Goal: Information Seeking & Learning: Learn about a topic

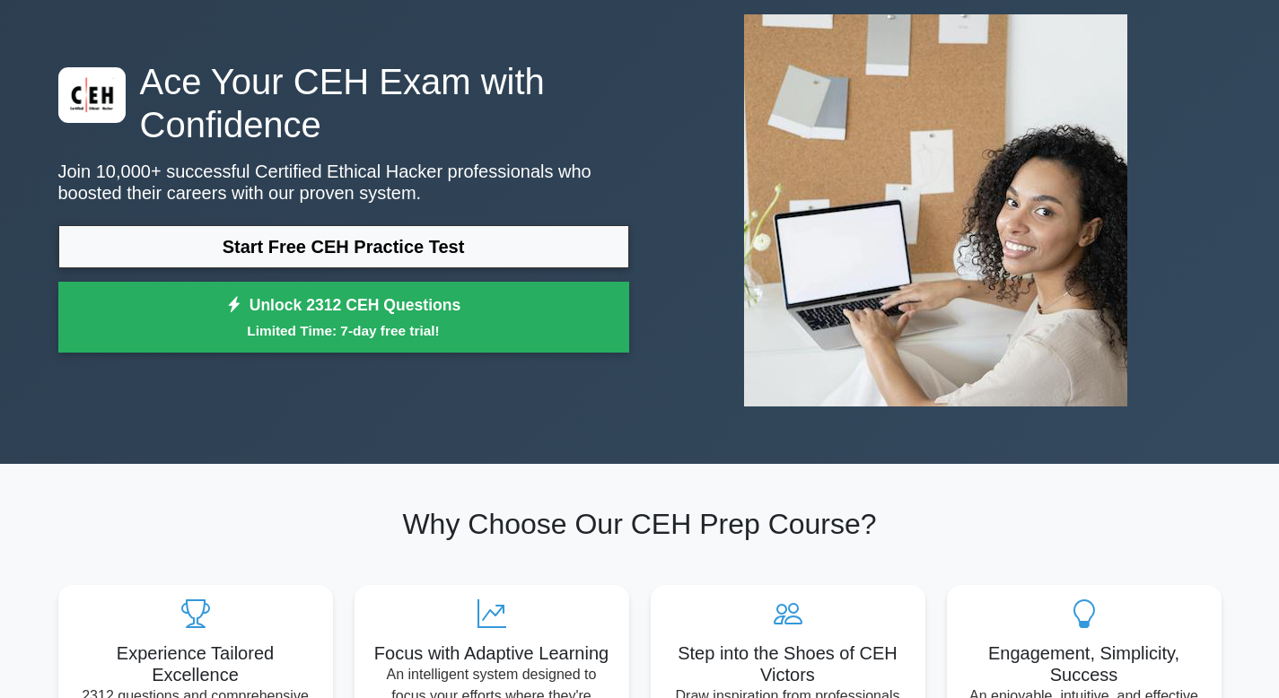
scroll to position [106, 0]
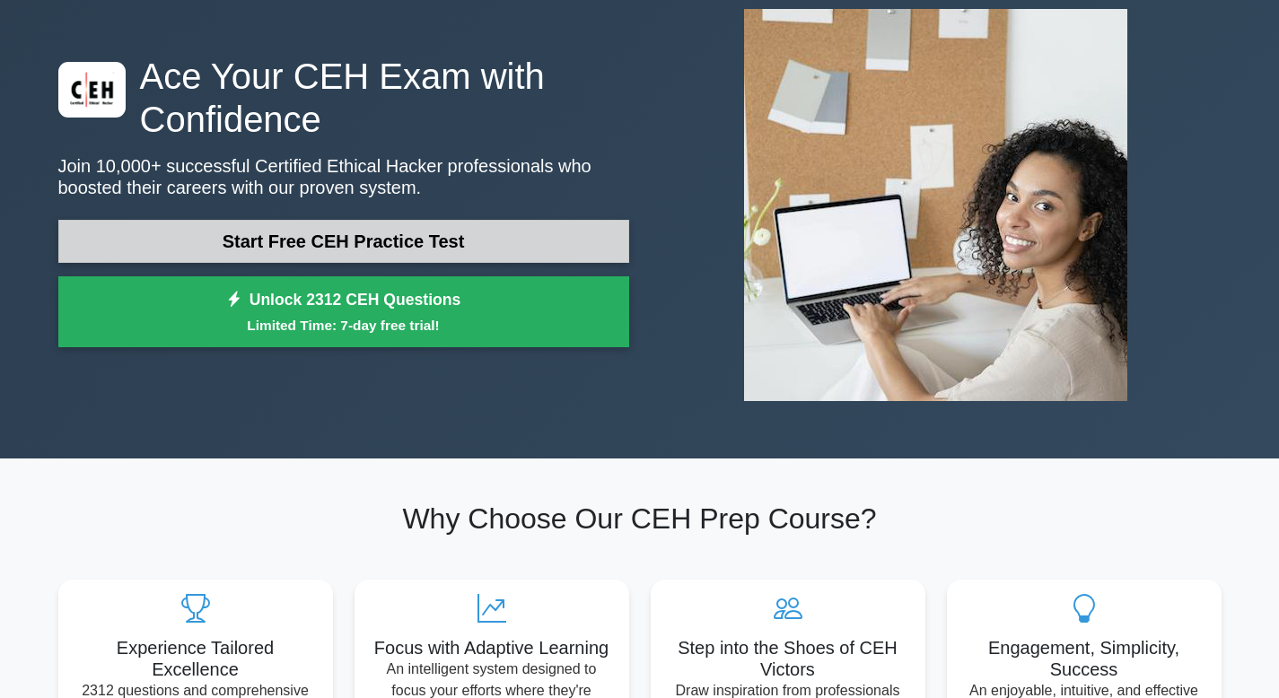
click at [471, 232] on link "Start Free CEH Practice Test" at bounding box center [343, 241] width 571 height 43
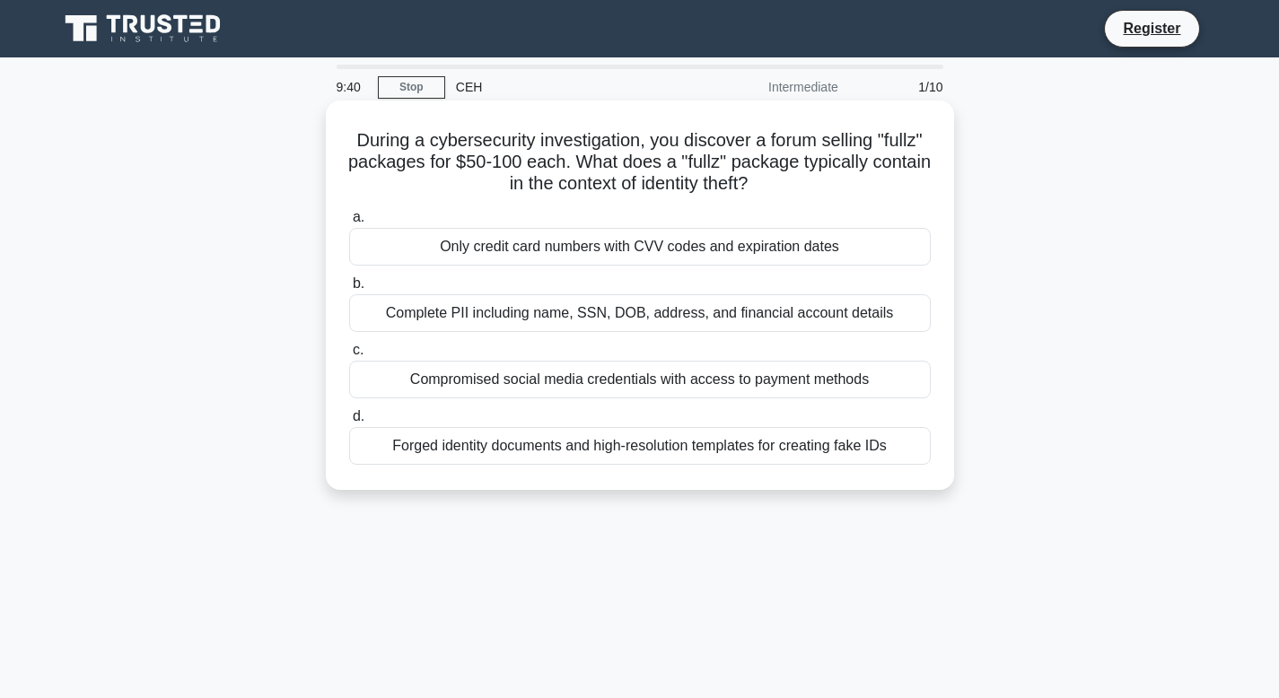
click at [474, 373] on div "Compromised social media credentials with access to payment methods" at bounding box center [640, 380] width 582 height 38
click at [349, 356] on input "c. Compromised social media credentials with access to payment methods" at bounding box center [349, 351] width 0 height 12
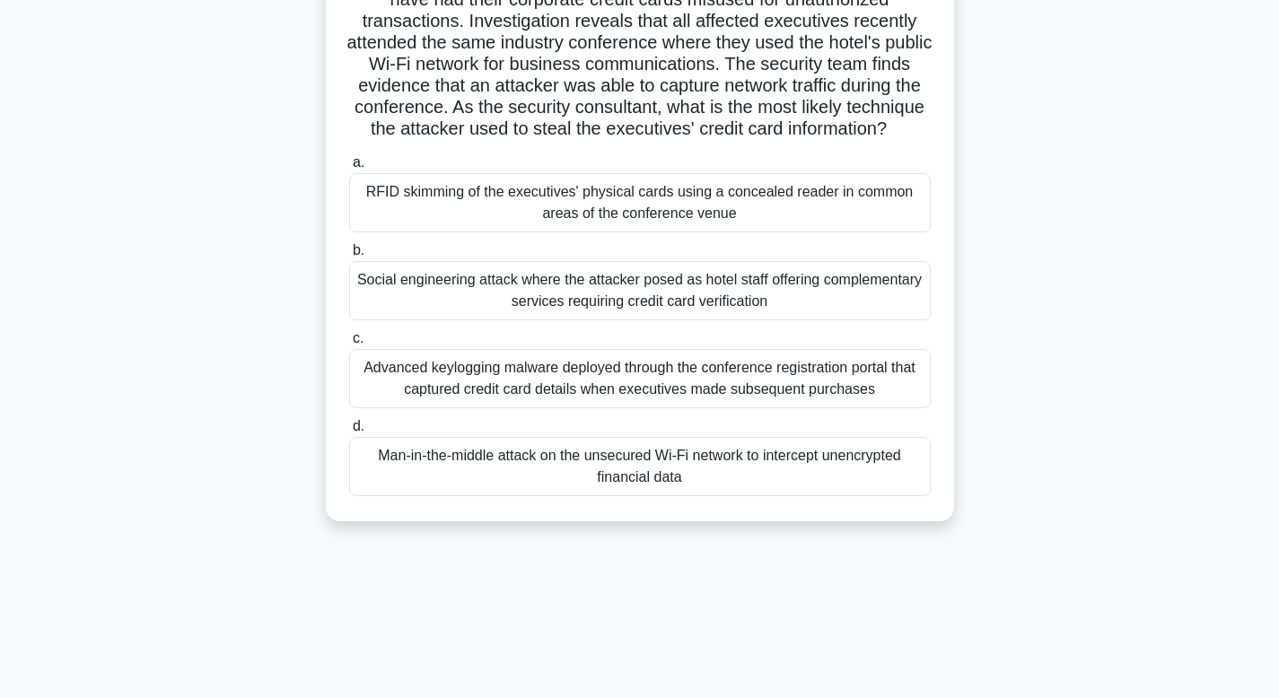
scroll to position [164, 0]
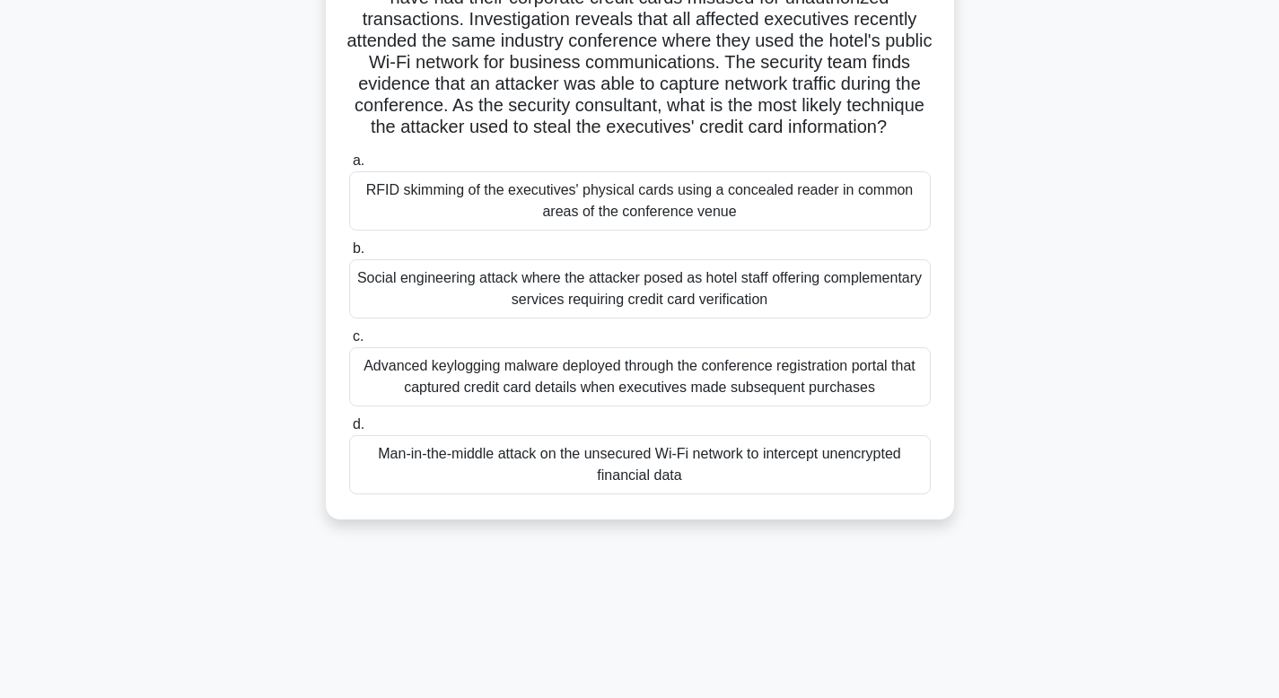
click at [451, 495] on div "Man-in-the-middle attack on the unsecured Wi-Fi network to intercept unencrypte…" at bounding box center [640, 464] width 582 height 59
click at [349, 431] on input "d. Man-in-the-middle attack on the unsecured Wi-Fi network to intercept unencry…" at bounding box center [349, 425] width 0 height 12
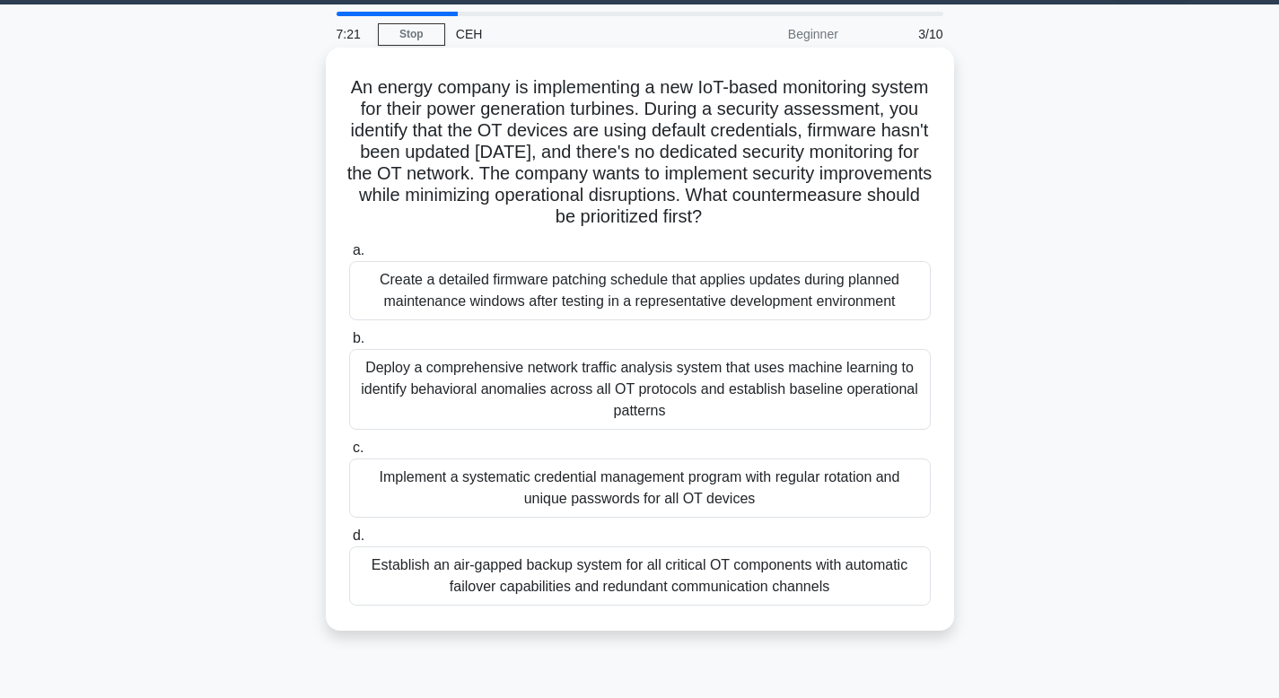
scroll to position [54, 0]
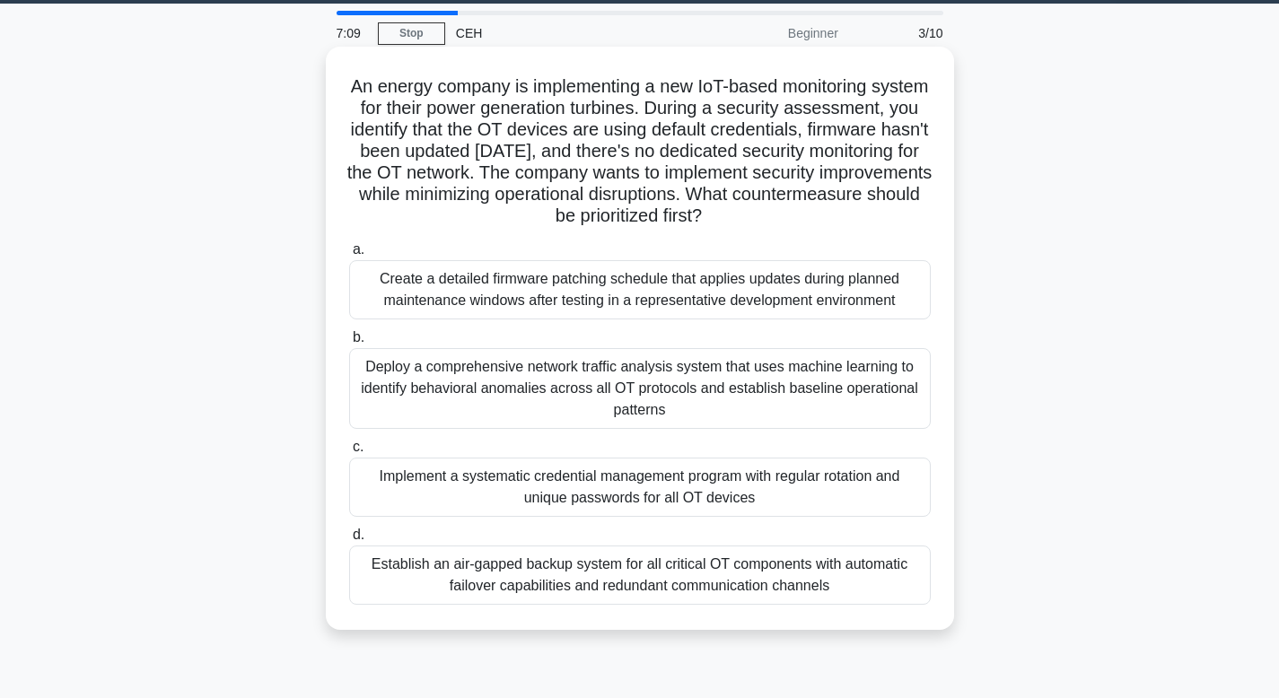
click at [452, 471] on div "Implement a systematic credential management program with regular rotation and …" at bounding box center [640, 487] width 582 height 59
click at [349, 453] on input "c. Implement a systematic credential management program with regular rotation a…" at bounding box center [349, 448] width 0 height 12
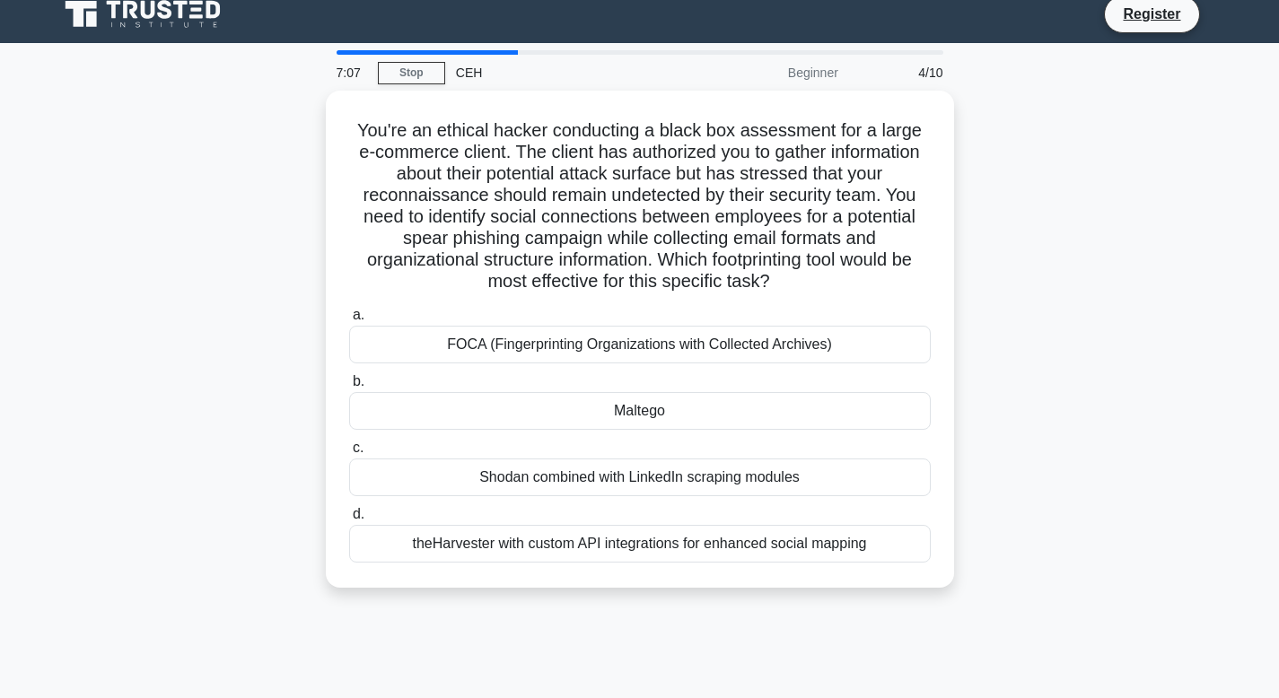
scroll to position [0, 0]
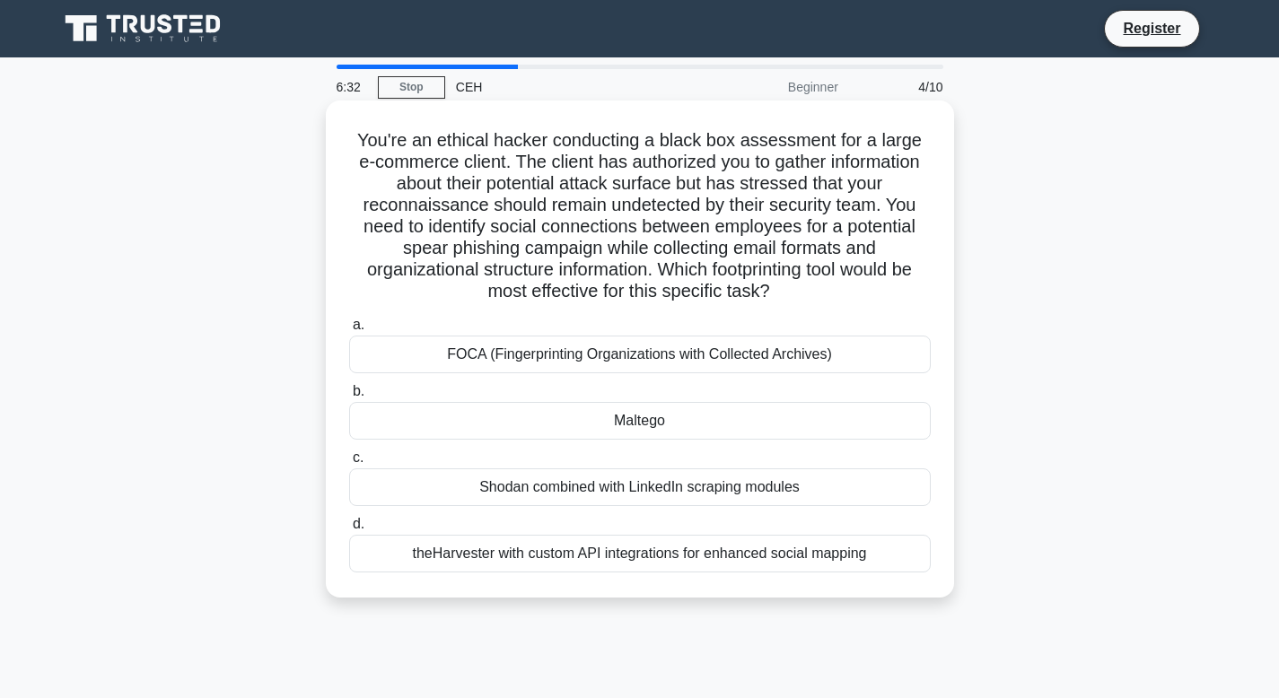
click at [496, 484] on div "Shodan combined with LinkedIn scraping modules" at bounding box center [640, 488] width 582 height 38
click at [349, 464] on input "c. Shodan combined with LinkedIn scraping modules" at bounding box center [349, 458] width 0 height 12
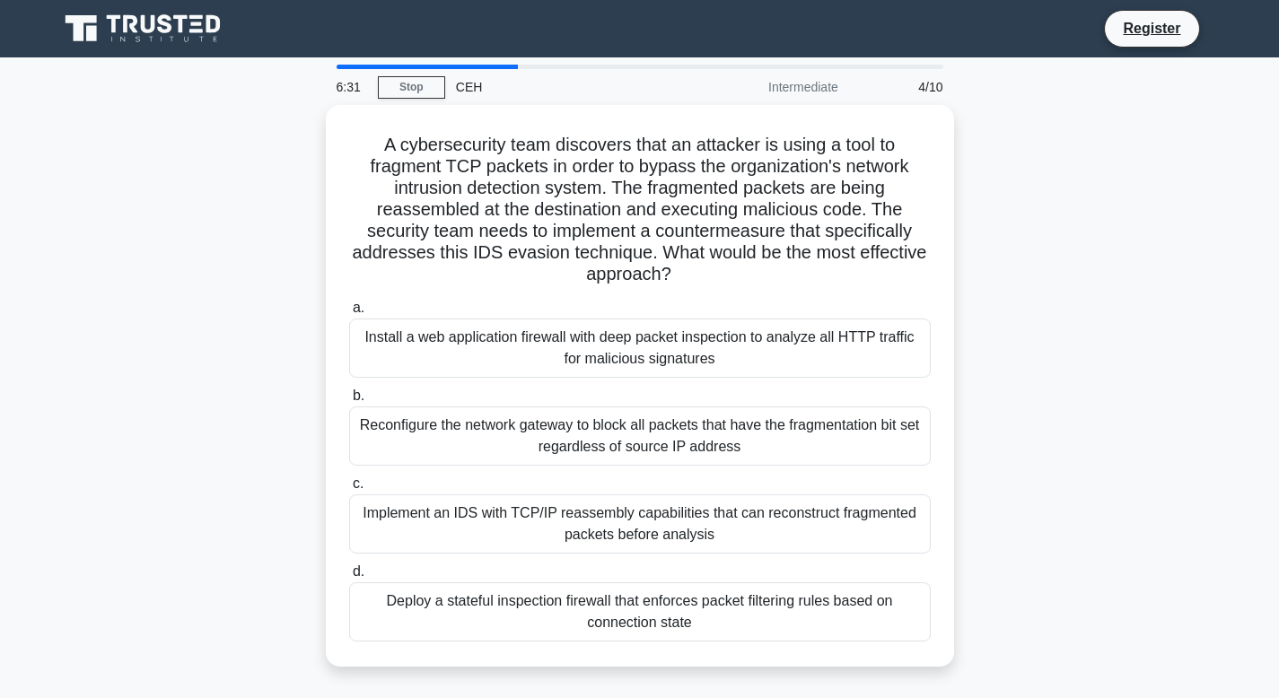
click at [496, 484] on label "c. Implement an IDS with TCP/IP reassembly capabilities that can reconstruct fr…" at bounding box center [640, 513] width 582 height 81
click at [349, 484] on input "c. Implement an IDS with TCP/IP reassembly capabilities that can reconstruct fr…" at bounding box center [349, 484] width 0 height 12
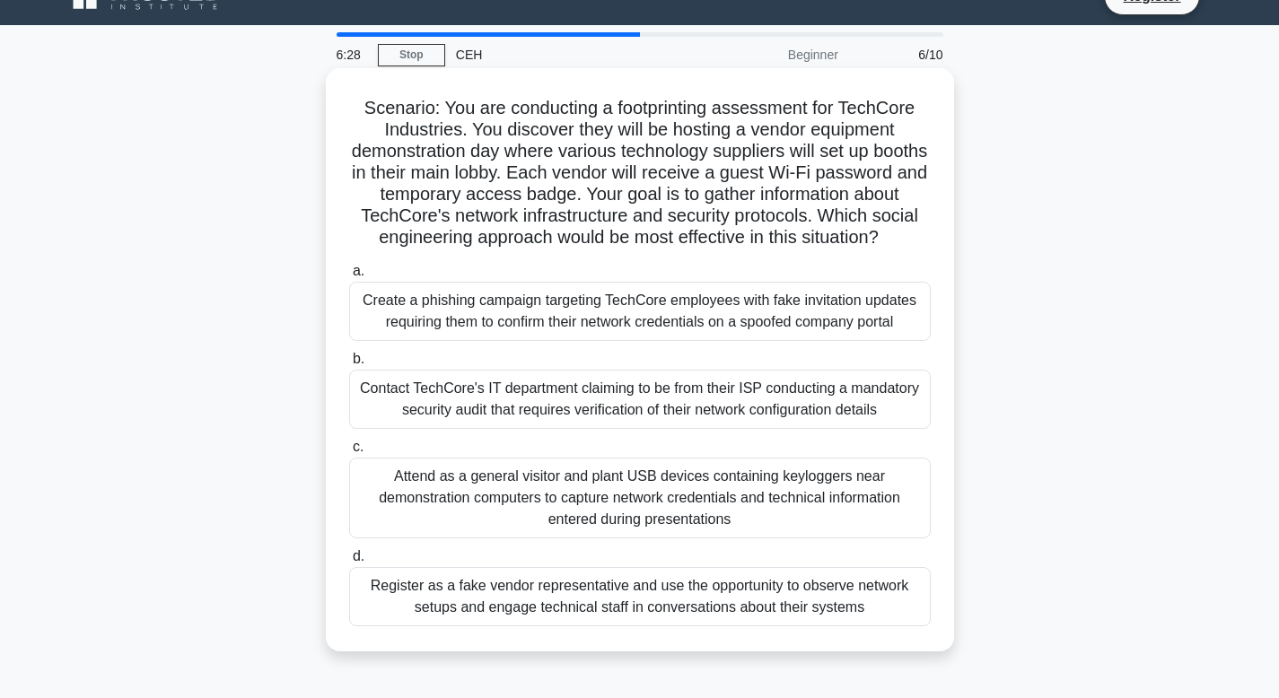
scroll to position [64, 0]
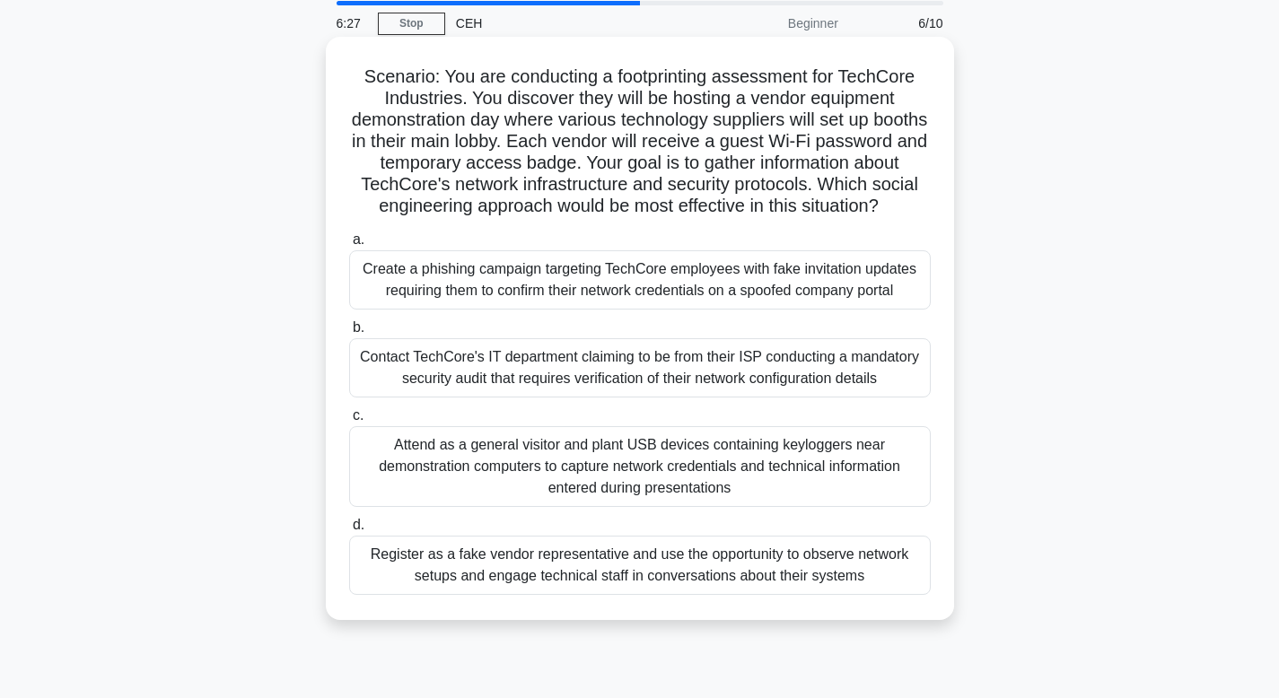
click at [502, 470] on div "Attend as a general visitor and plant USB devices containing keyloggers near de…" at bounding box center [640, 466] width 582 height 81
click at [349, 422] on input "c. Attend as a general visitor and plant USB devices containing keyloggers near…" at bounding box center [349, 416] width 0 height 12
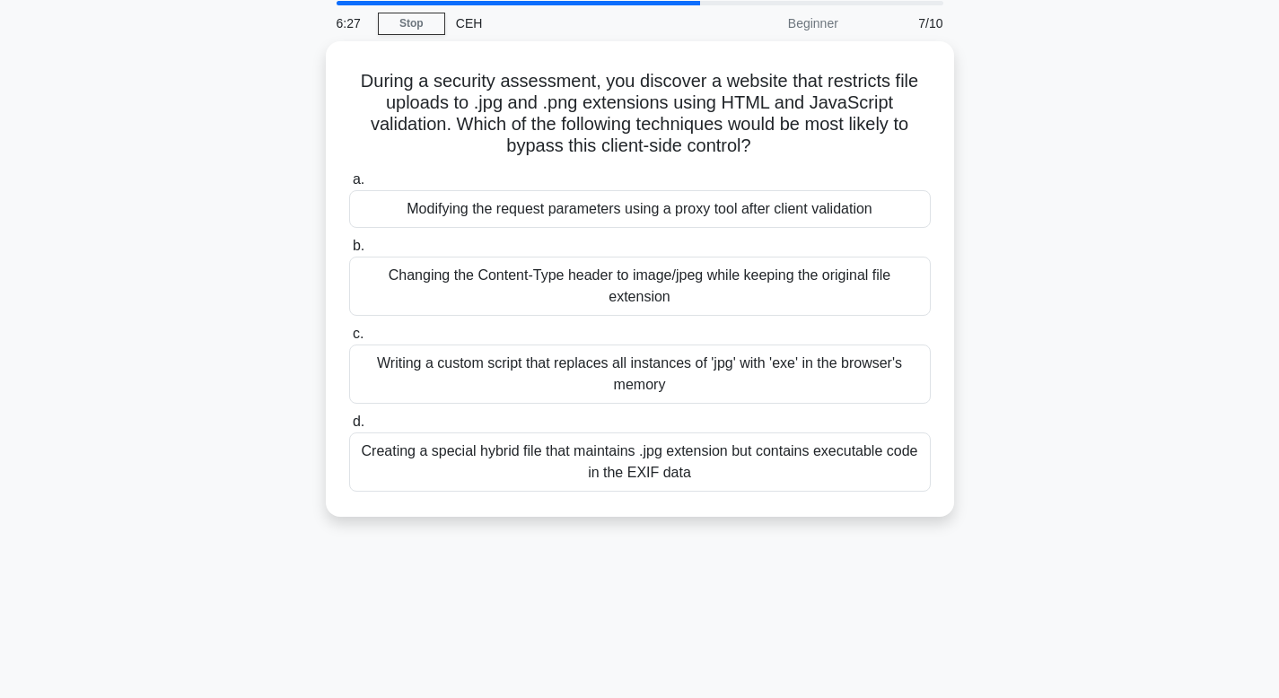
scroll to position [0, 0]
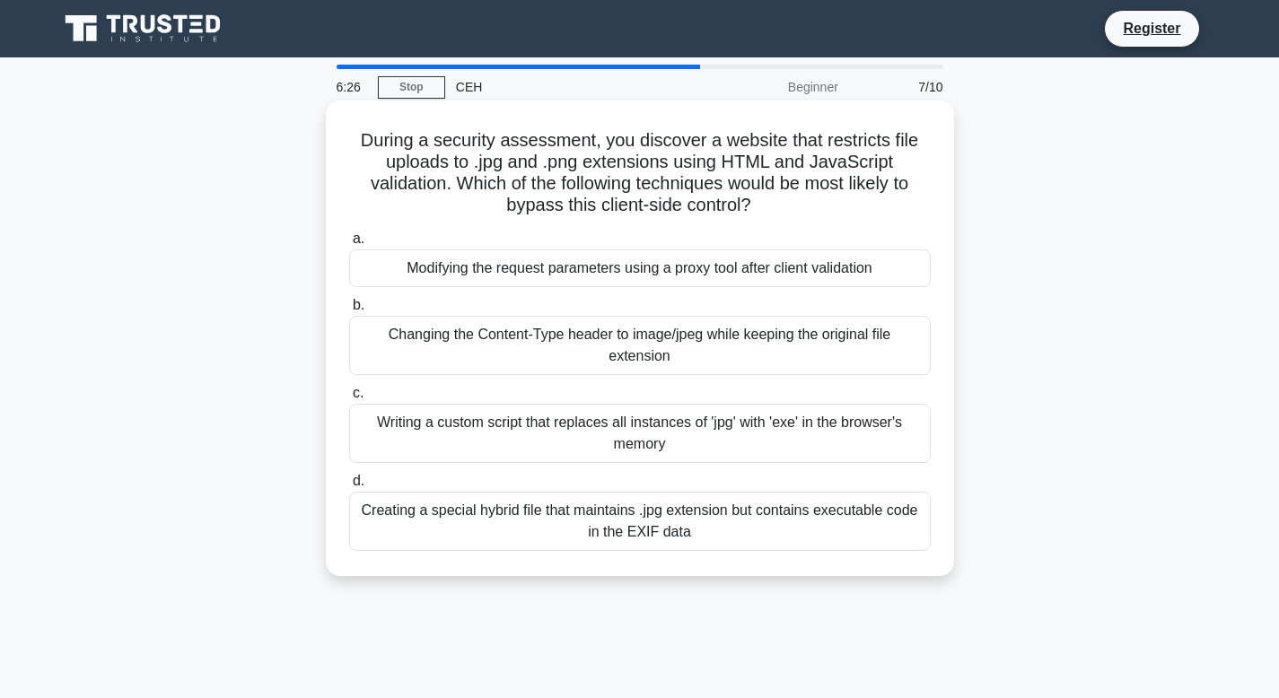
click at [569, 343] on div "Changing the Content-Type header to image/jpeg while keeping the original file …" at bounding box center [640, 345] width 582 height 59
click at [349, 311] on input "b. Changing the Content-Type header to image/jpeg while keeping the original fi…" at bounding box center [349, 306] width 0 height 12
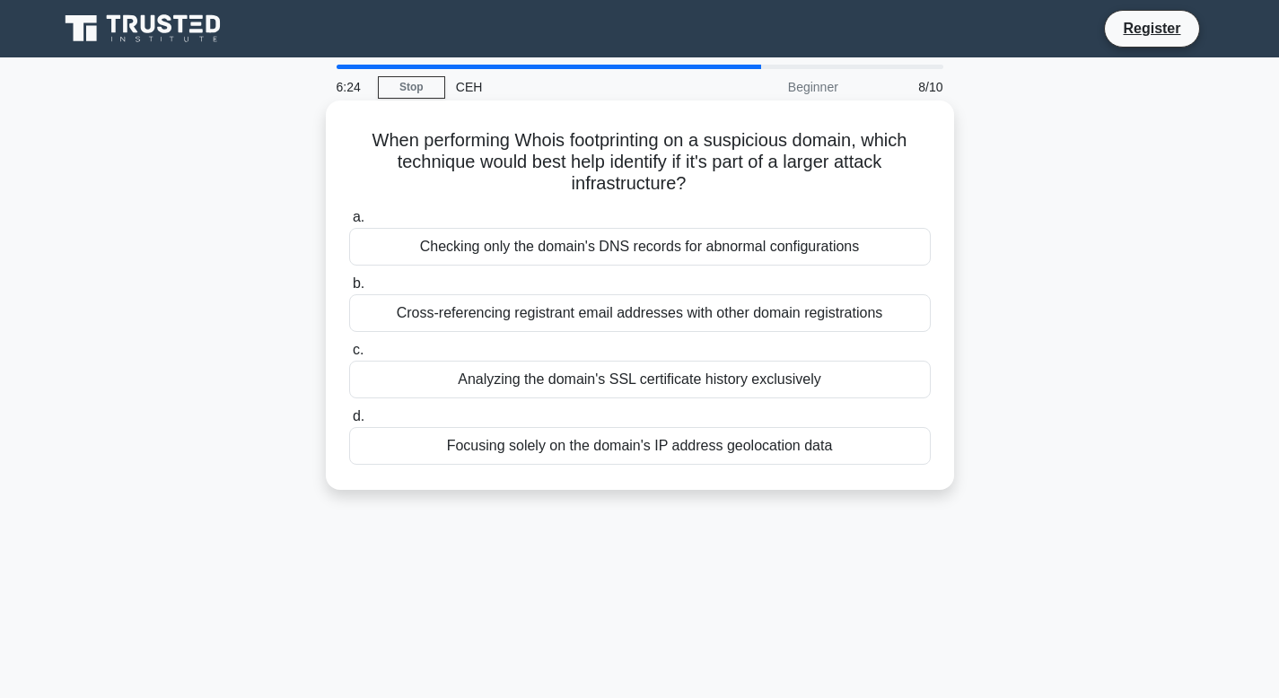
click at [560, 381] on div "Analyzing the domain's SSL certificate history exclusively" at bounding box center [640, 380] width 582 height 38
click at [349, 356] on input "c. Analyzing the domain's SSL certificate history exclusively" at bounding box center [349, 351] width 0 height 12
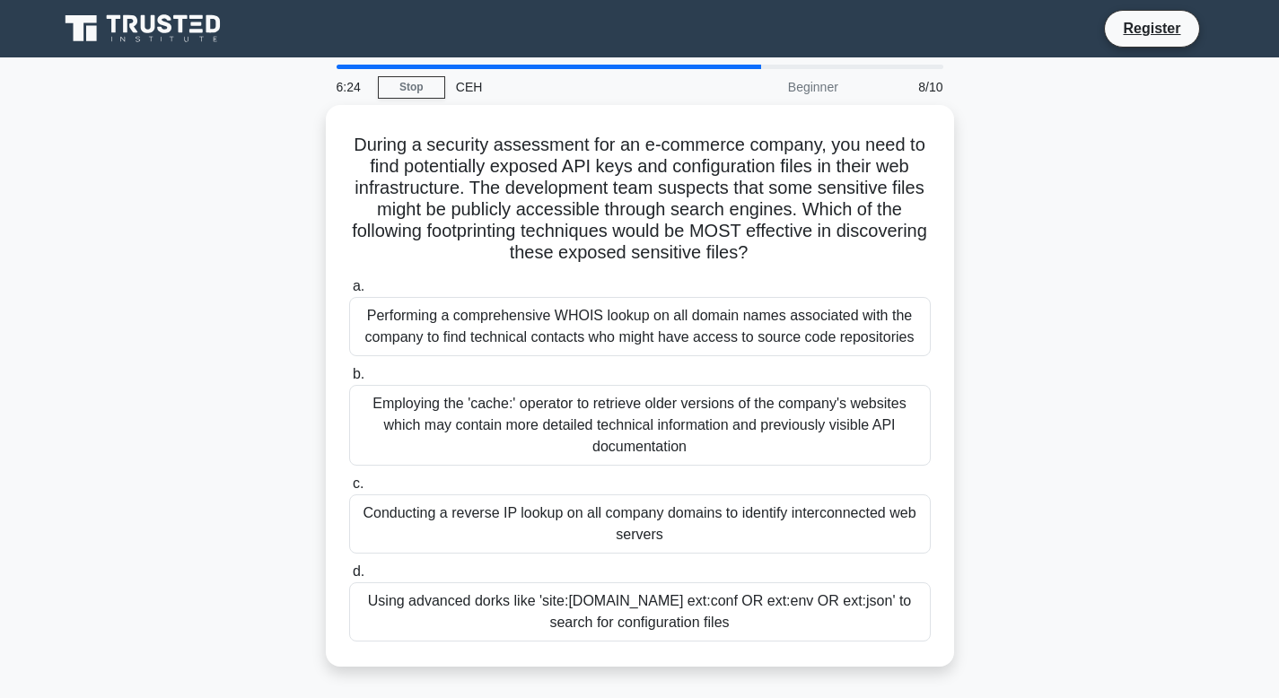
click at [560, 381] on label "b. Employing the 'cache:' operator to retrieve older versions of the company's …" at bounding box center [640, 415] width 582 height 102
click at [349, 381] on input "b. Employing the 'cache:' operator to retrieve older versions of the company's …" at bounding box center [349, 375] width 0 height 12
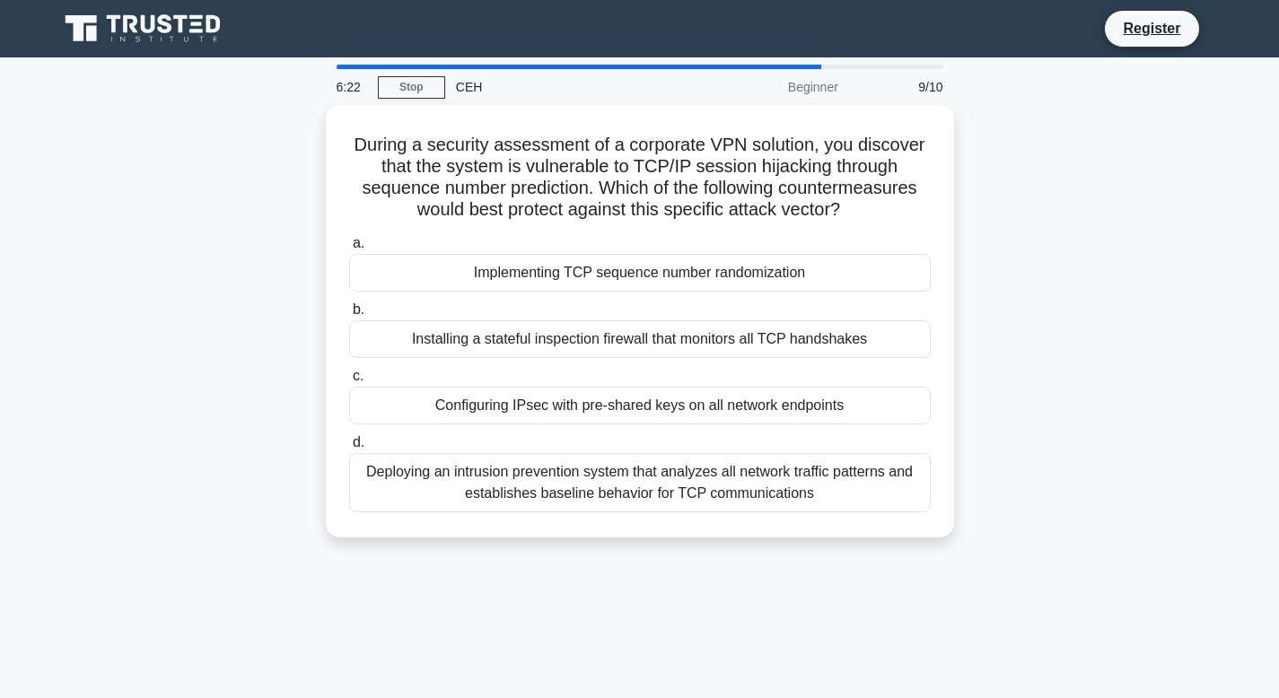
click at [550, 420] on div "Configuring IPsec with pre-shared keys on all network endpoints" at bounding box center [640, 406] width 582 height 38
click at [349, 382] on input "c. Configuring IPsec with pre-shared keys on all network endpoints" at bounding box center [349, 377] width 0 height 12
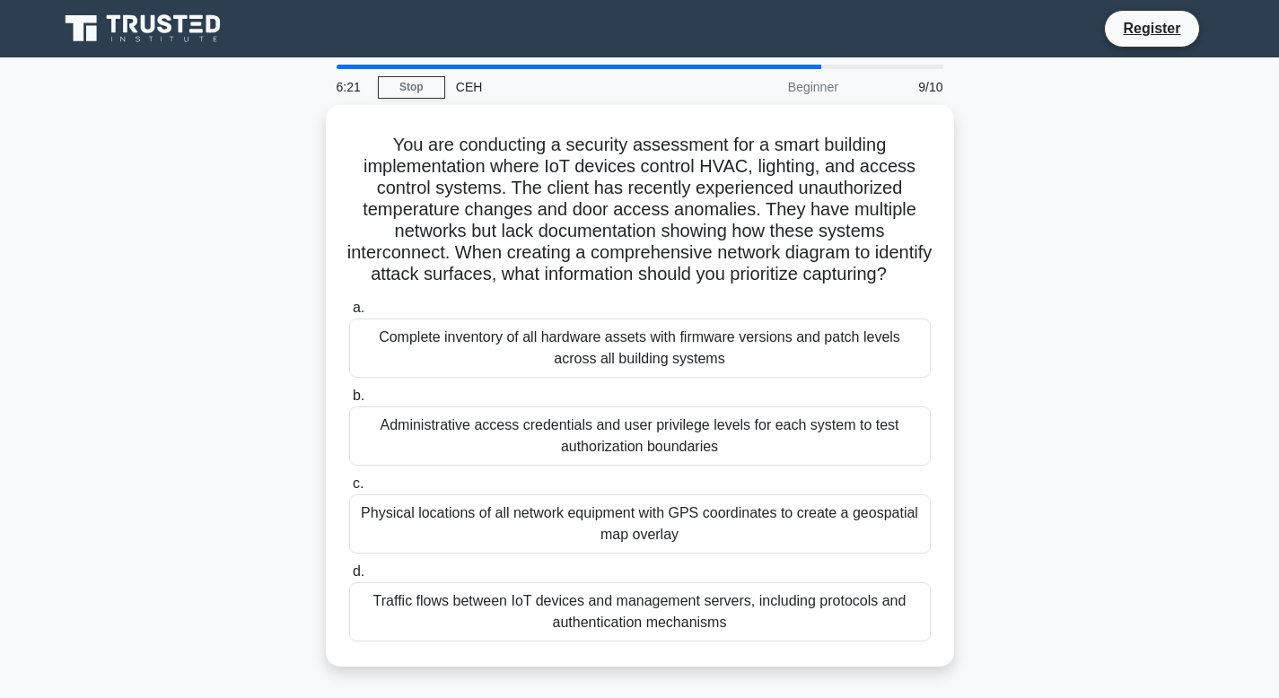
click at [550, 420] on label "b. Administrative access credentials and user privilege levels for each system …" at bounding box center [640, 425] width 582 height 81
click at [349, 402] on input "b. Administrative access credentials and user privilege levels for each system …" at bounding box center [349, 396] width 0 height 12
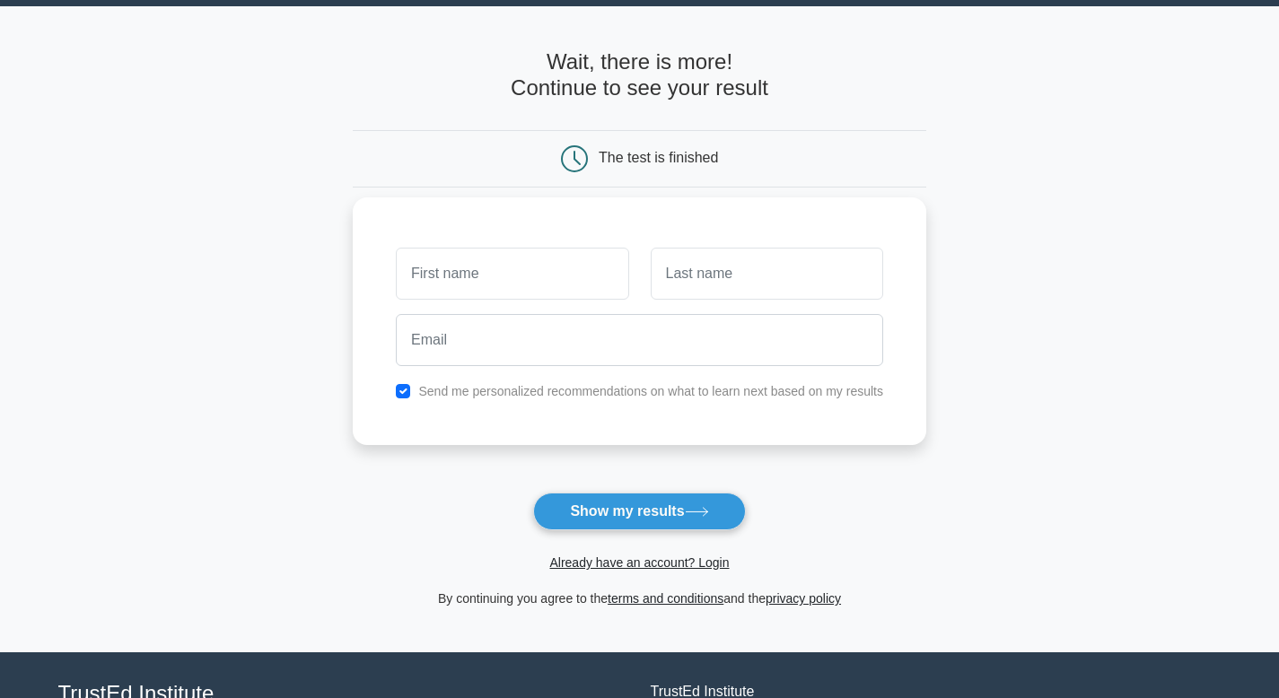
scroll to position [61, 0]
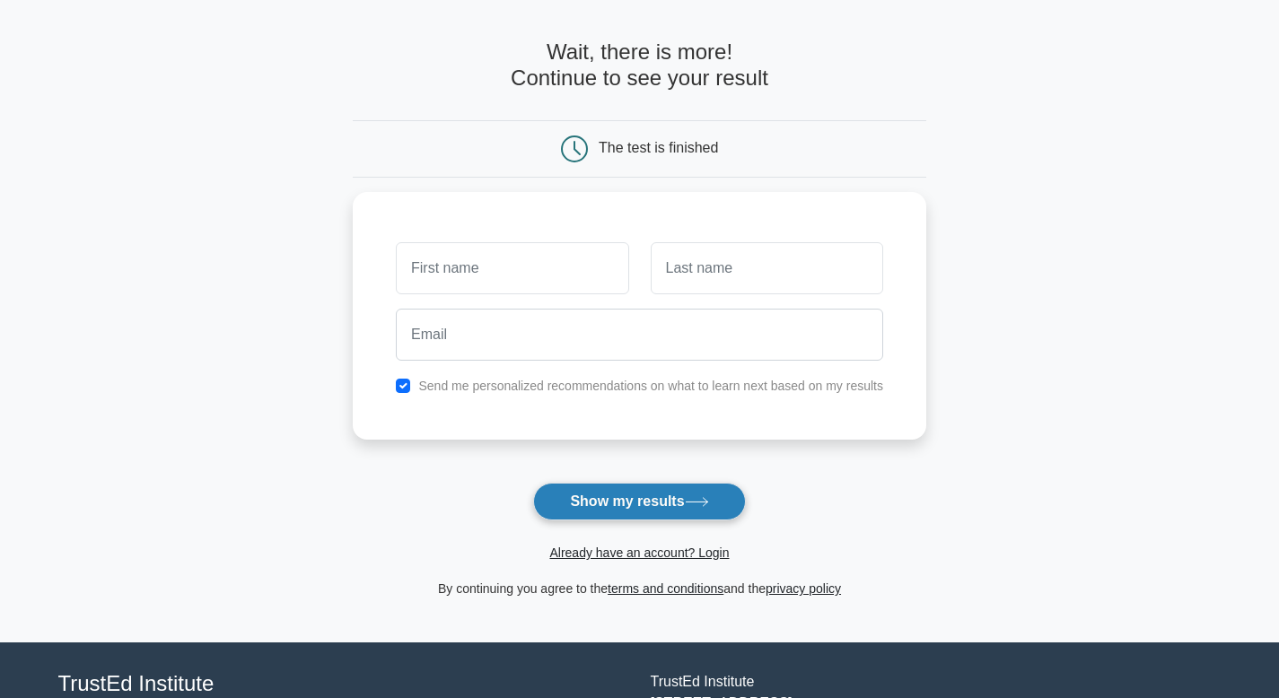
click at [557, 514] on button "Show my results" at bounding box center [639, 502] width 212 height 38
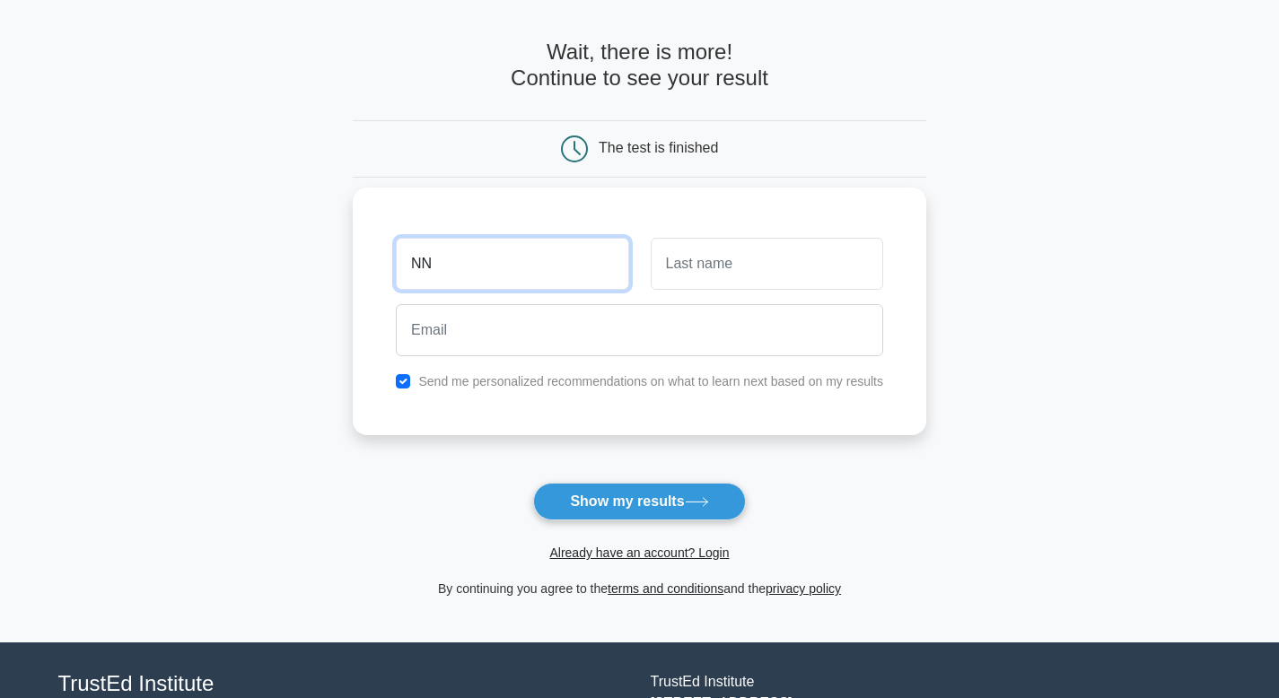
type input "NN"
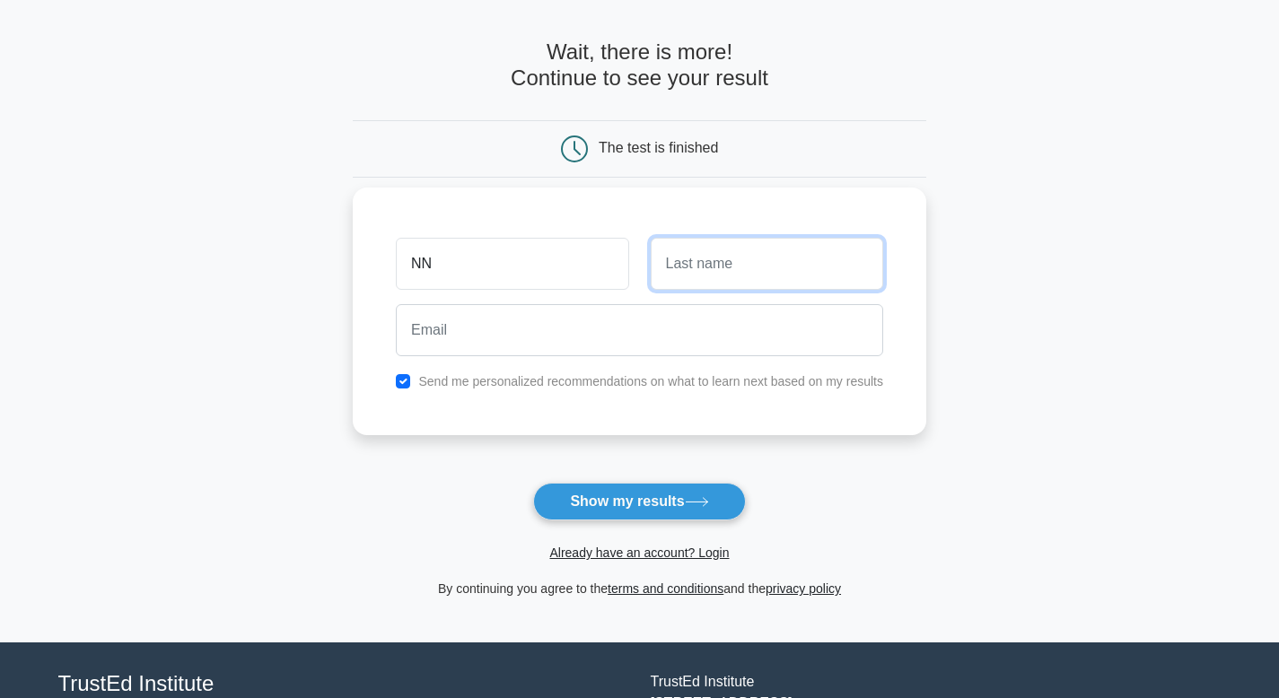
click at [704, 250] on input "text" at bounding box center [767, 264] width 232 height 52
type input "NJ"
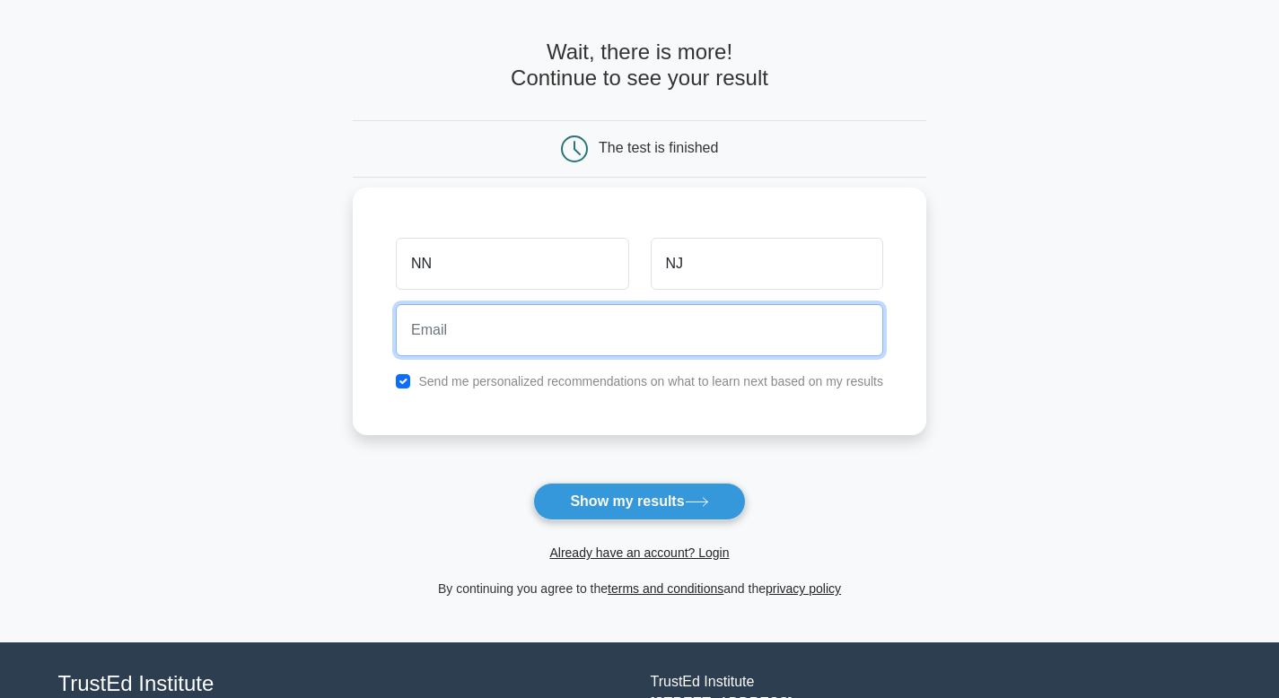
click at [659, 327] on input "email" at bounding box center [639, 330] width 487 height 52
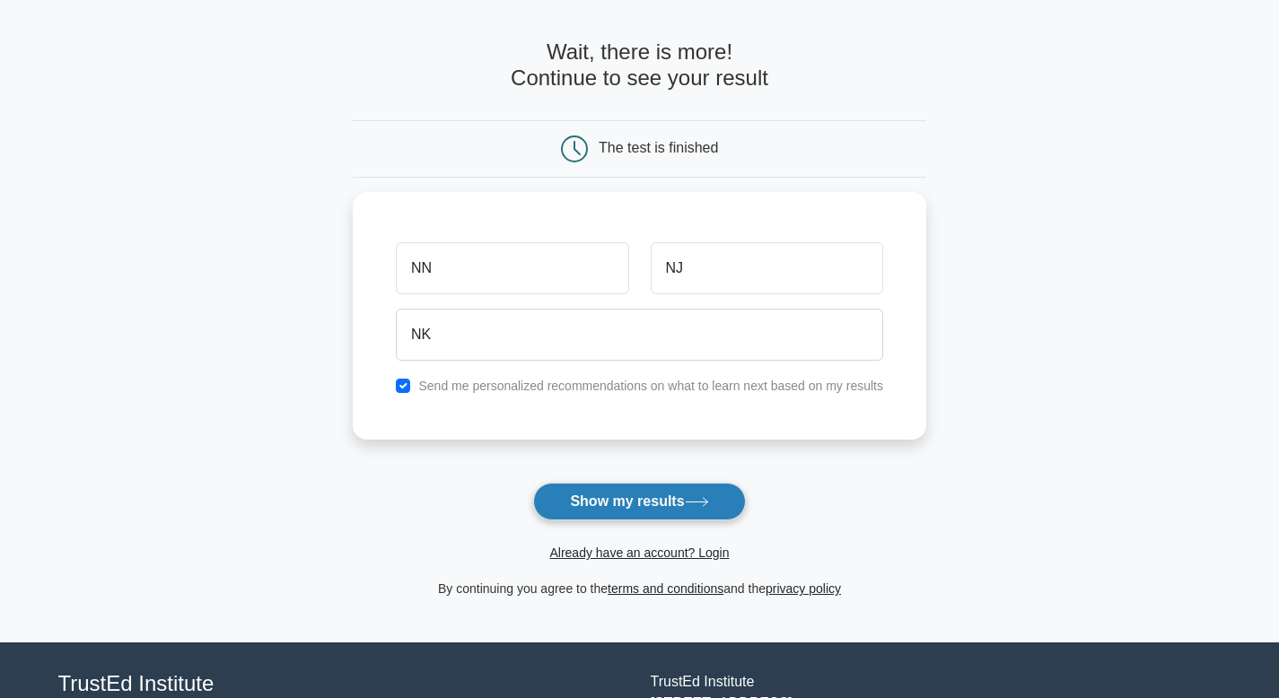
click at [594, 490] on button "Show my results" at bounding box center [639, 502] width 212 height 38
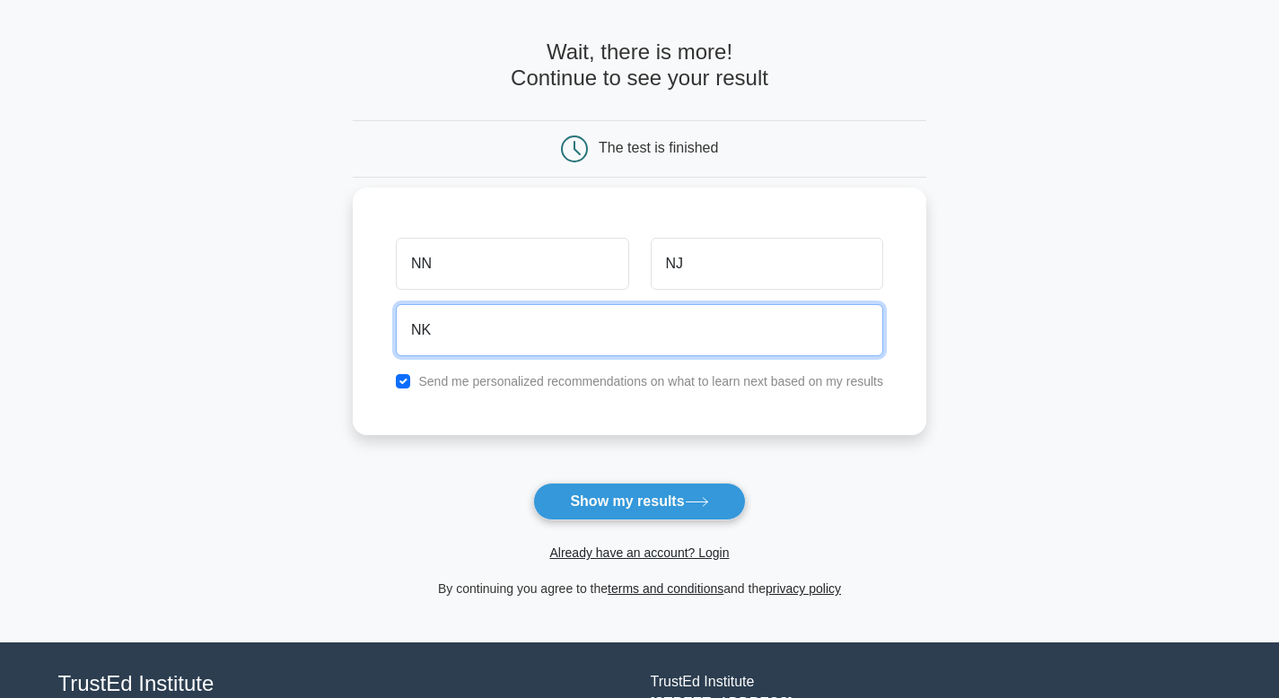
click at [471, 307] on input "NK" at bounding box center [639, 330] width 487 height 52
drag, startPoint x: 452, startPoint y: 335, endPoint x: 421, endPoint y: 338, distance: 30.6
click at [421, 338] on input "NK" at bounding box center [639, 330] width 487 height 52
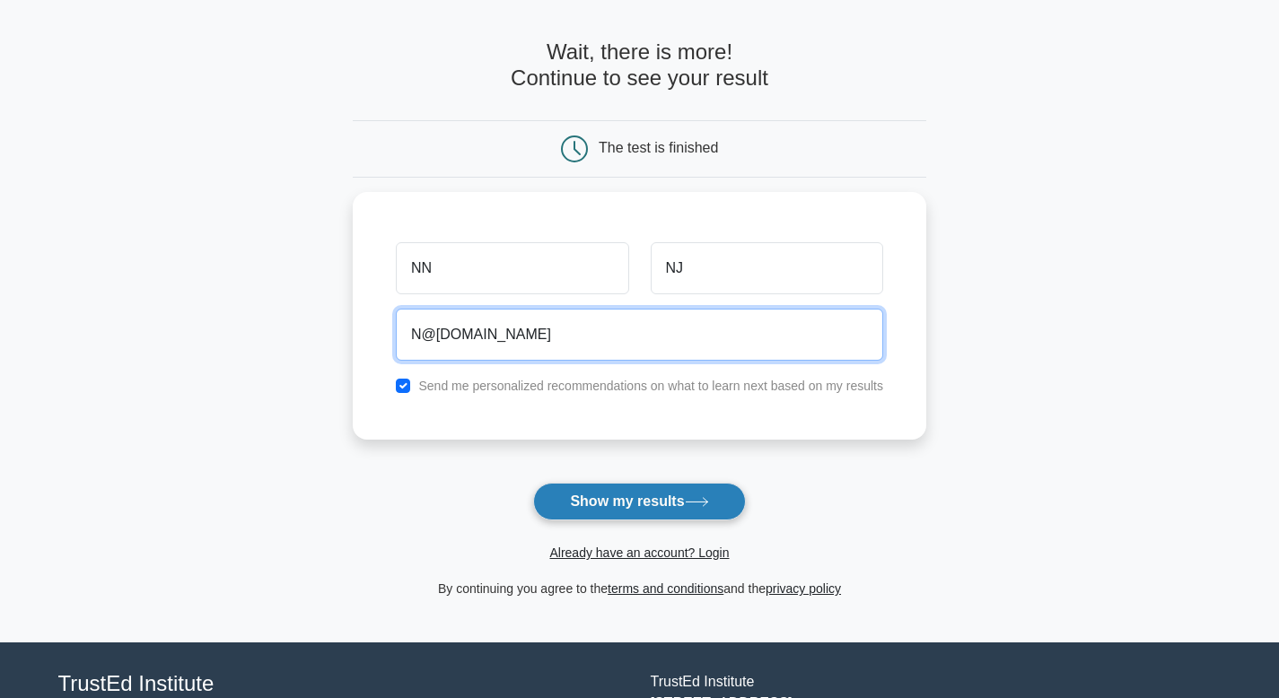
type input "N@gmail.com"
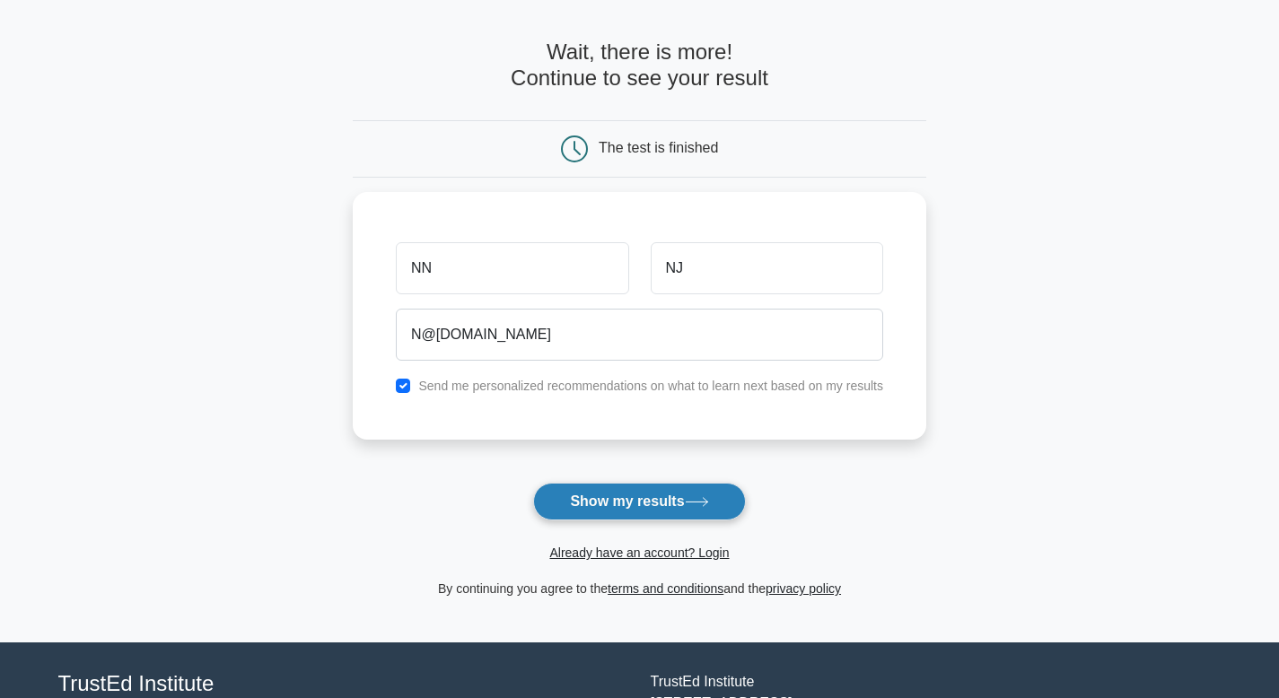
click at [659, 491] on button "Show my results" at bounding box center [639, 502] width 212 height 38
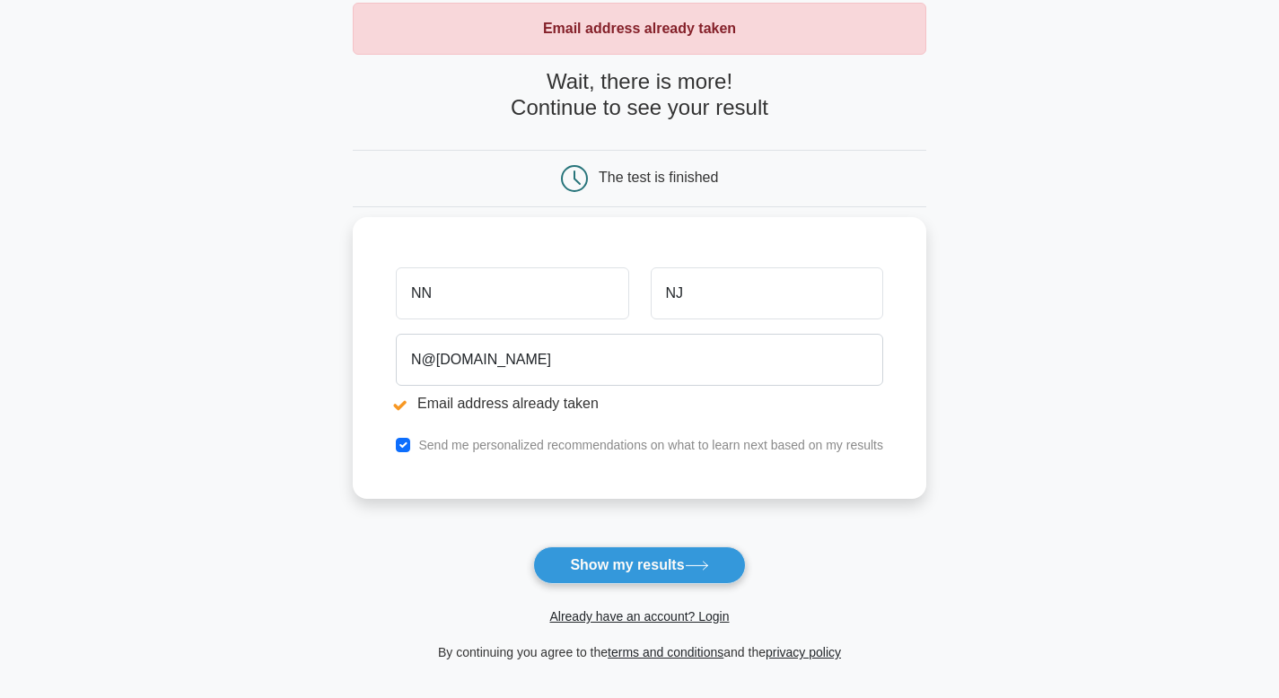
scroll to position [101, 0]
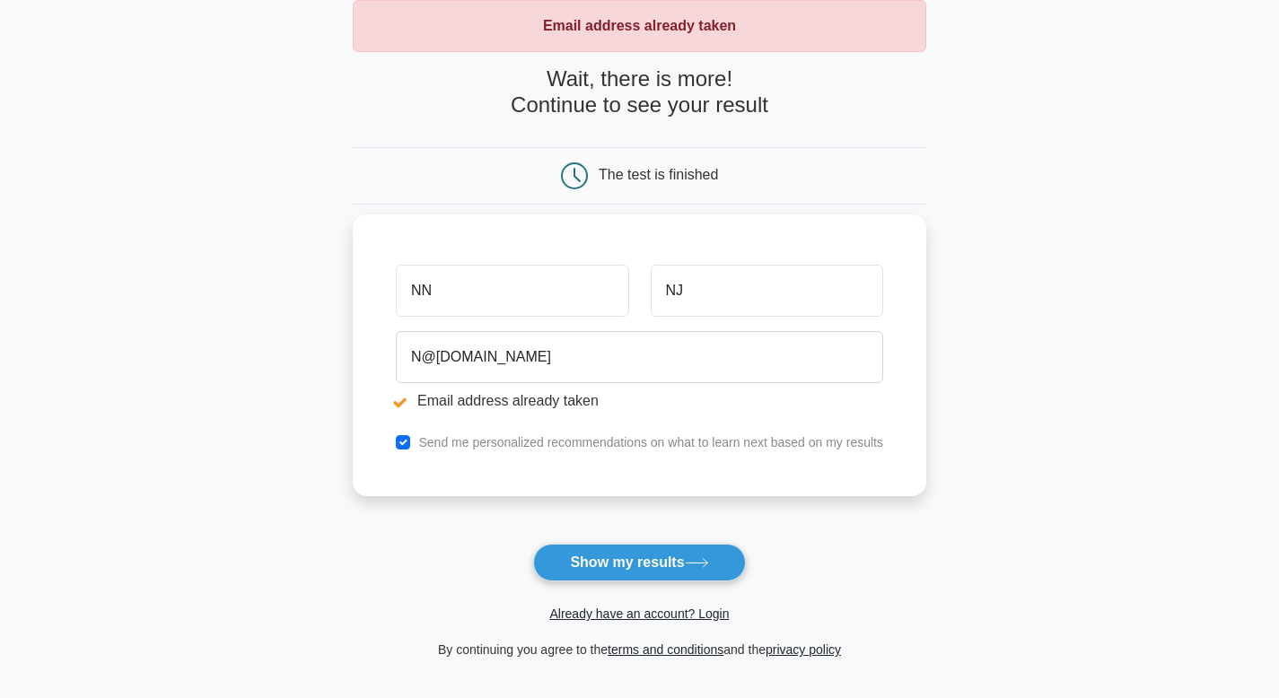
click at [447, 439] on label "Send me personalized recommendations on what to learn next based on my results" at bounding box center [650, 442] width 465 height 14
click at [400, 450] on input "checkbox" at bounding box center [403, 442] width 14 height 14
checkbox input "false"
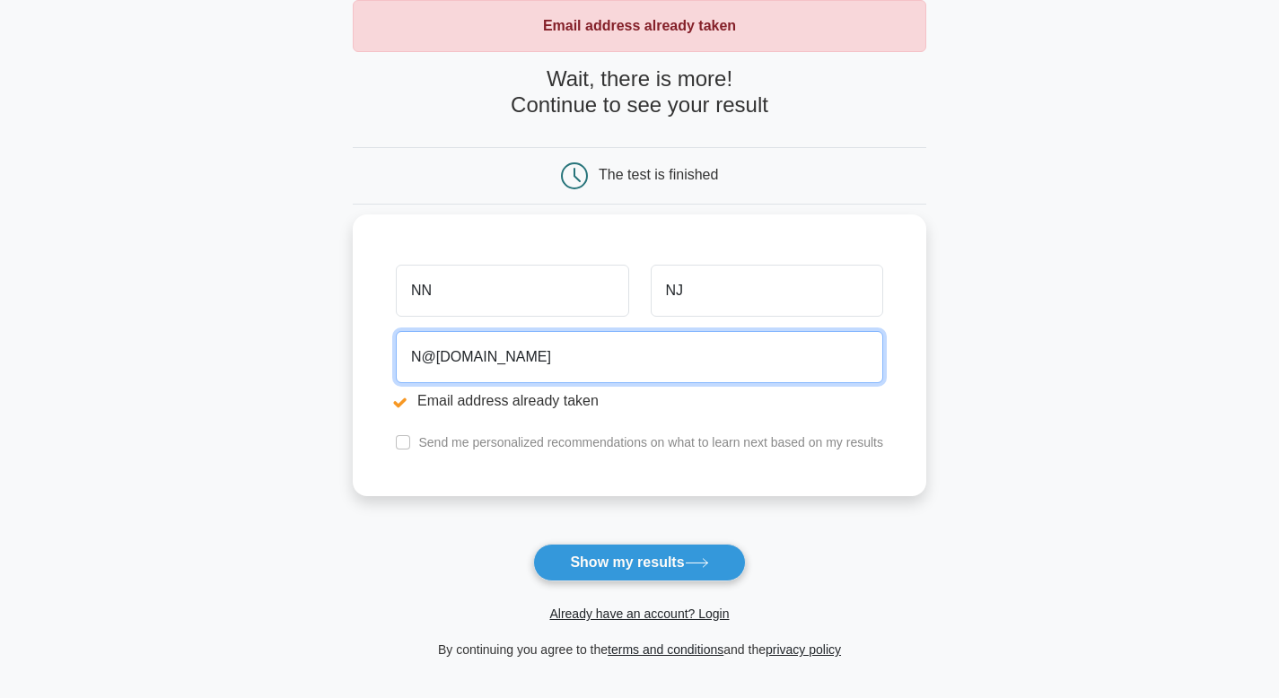
click at [423, 361] on input "N@gmail.com" at bounding box center [639, 357] width 487 height 52
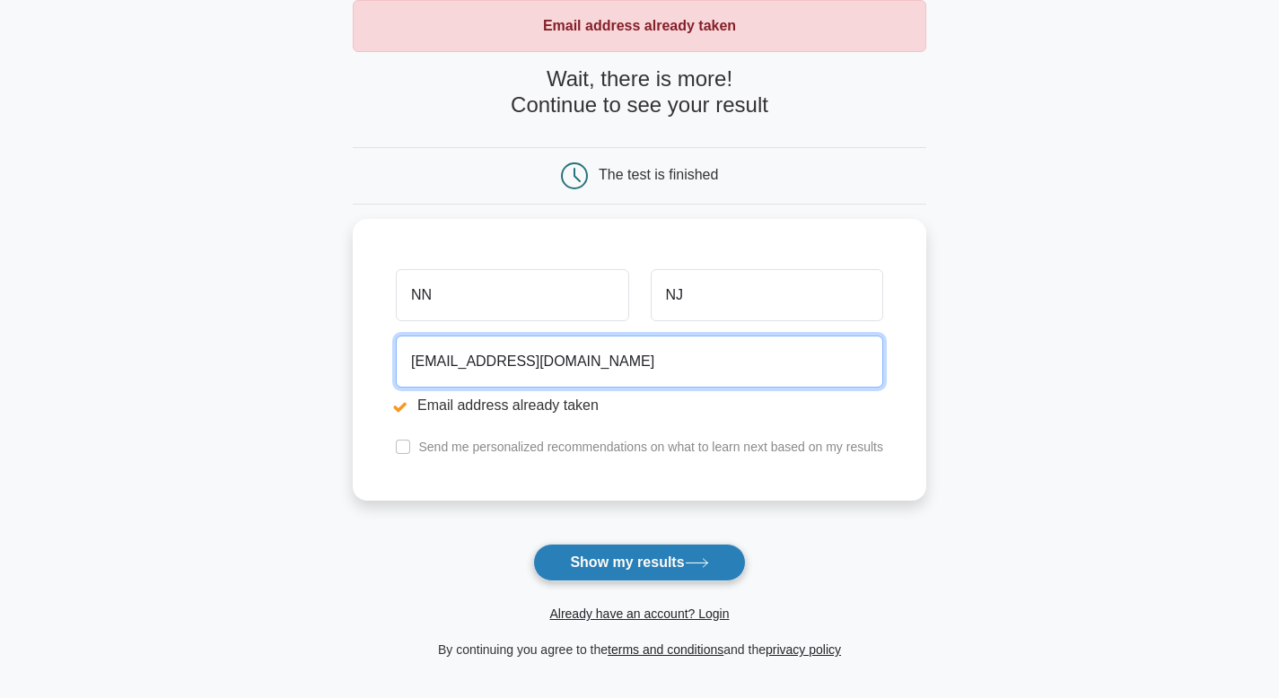
type input "aaaaa@gmail.com"
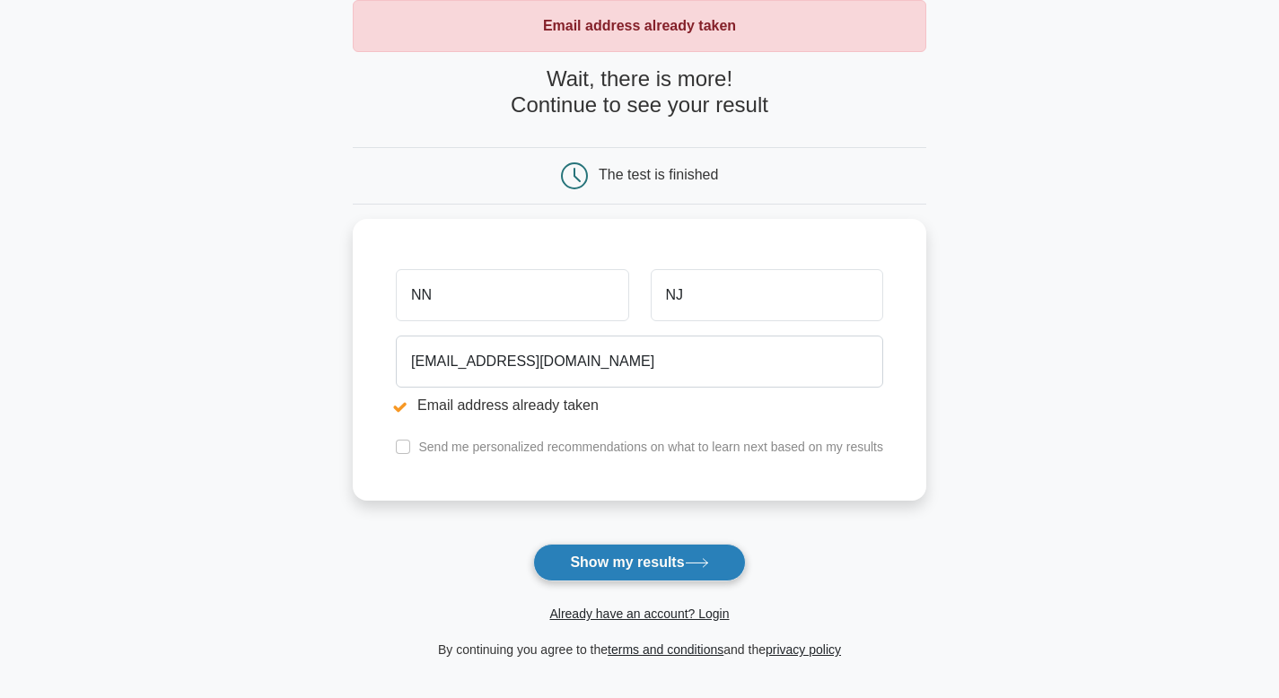
click at [569, 565] on button "Show my results" at bounding box center [639, 563] width 212 height 38
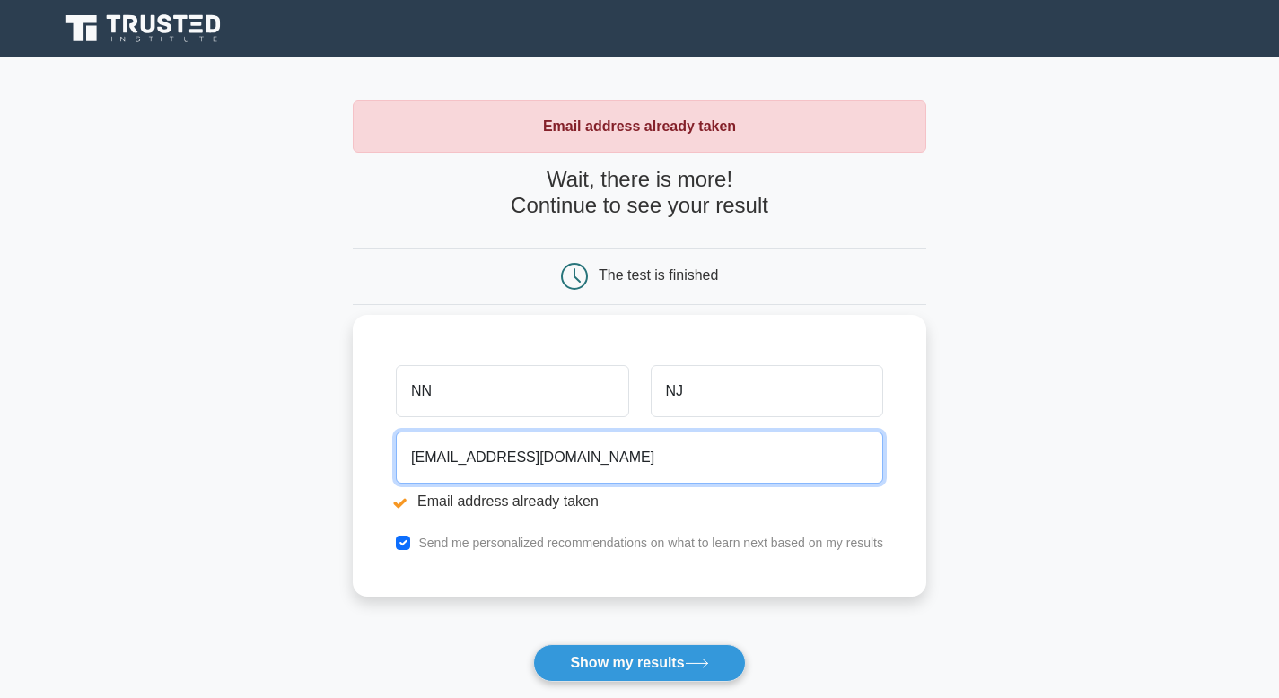
click at [428, 459] on input "[EMAIL_ADDRESS][DOMAIN_NAME]" at bounding box center [639, 458] width 487 height 52
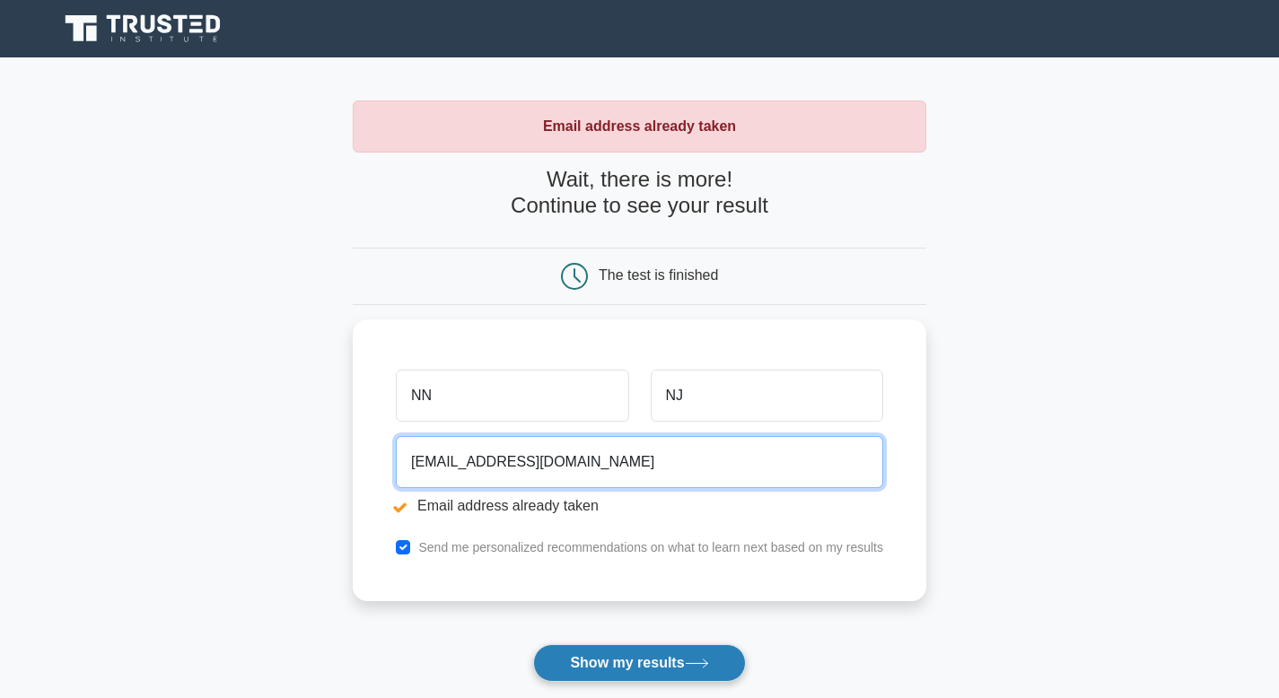
type input "[EMAIL_ADDRESS][DOMAIN_NAME]"
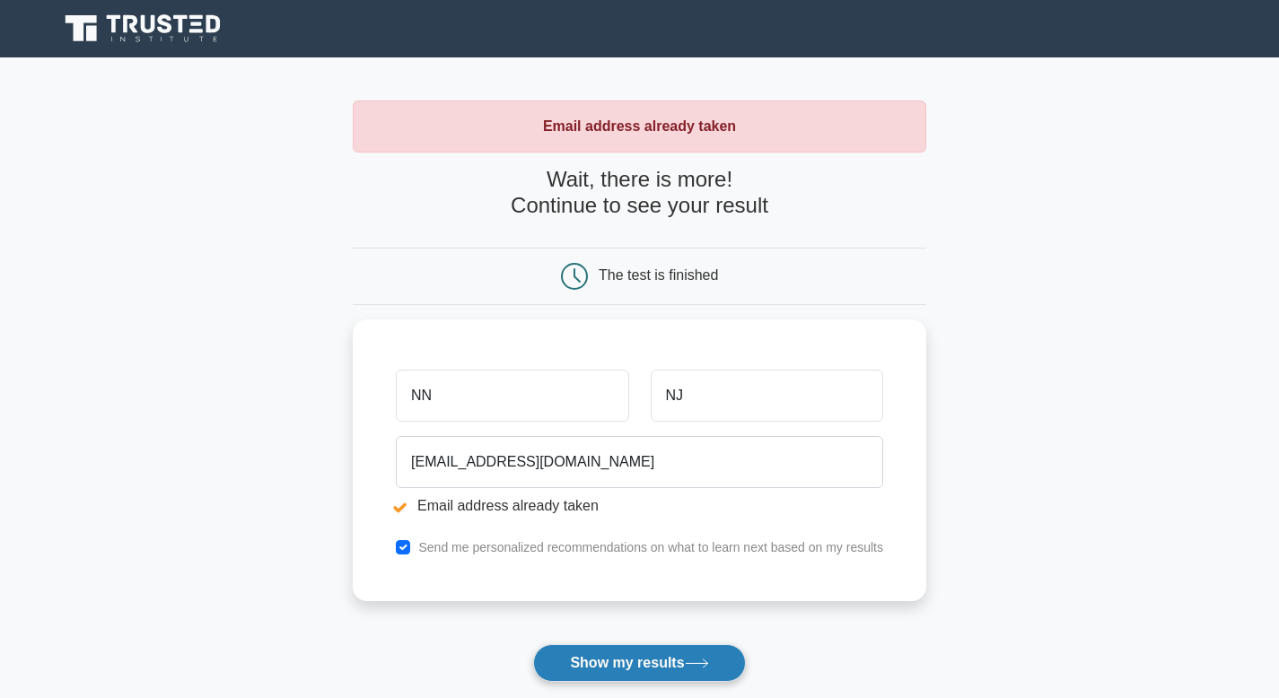
click at [571, 667] on button "Show my results" at bounding box center [639, 664] width 212 height 38
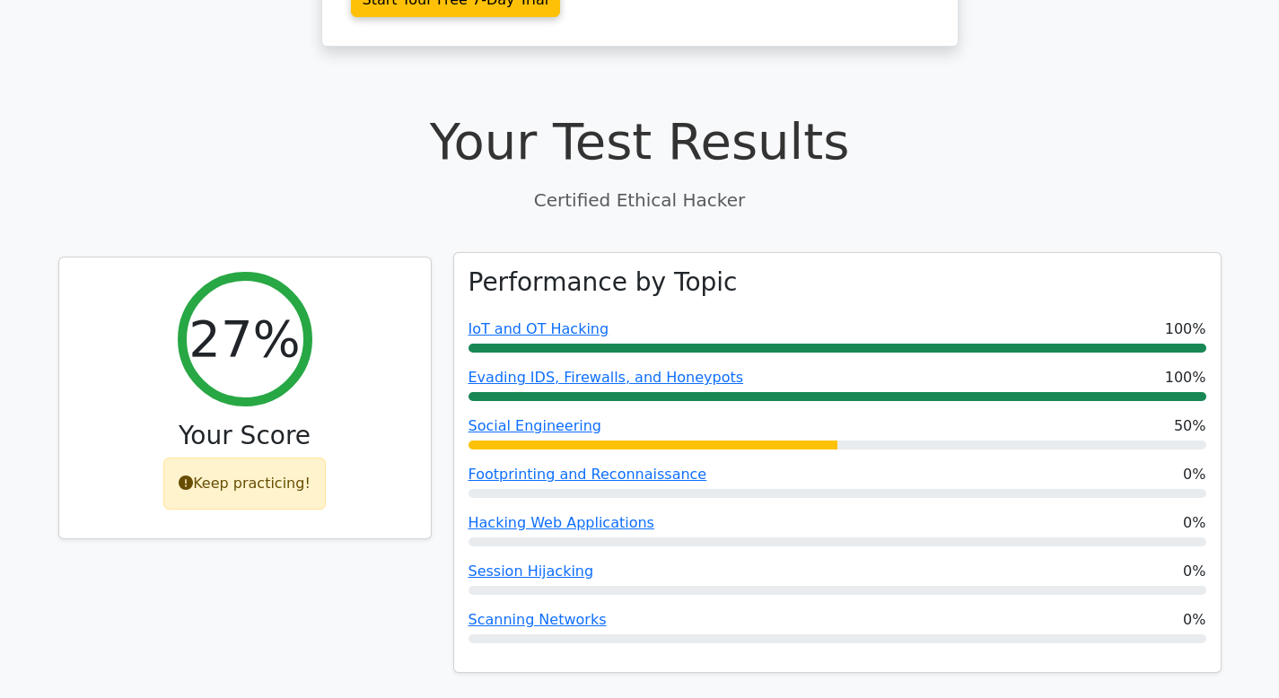
scroll to position [488, 0]
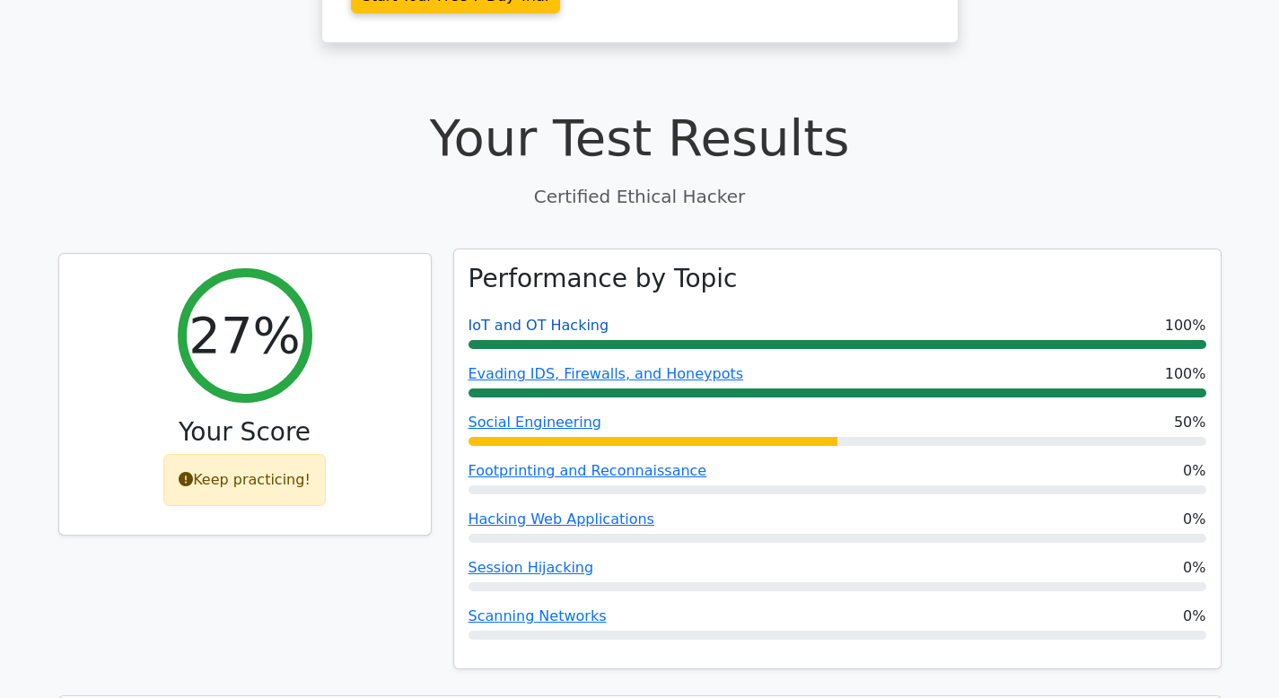
click at [524, 317] on link "IoT and OT Hacking" at bounding box center [539, 325] width 141 height 17
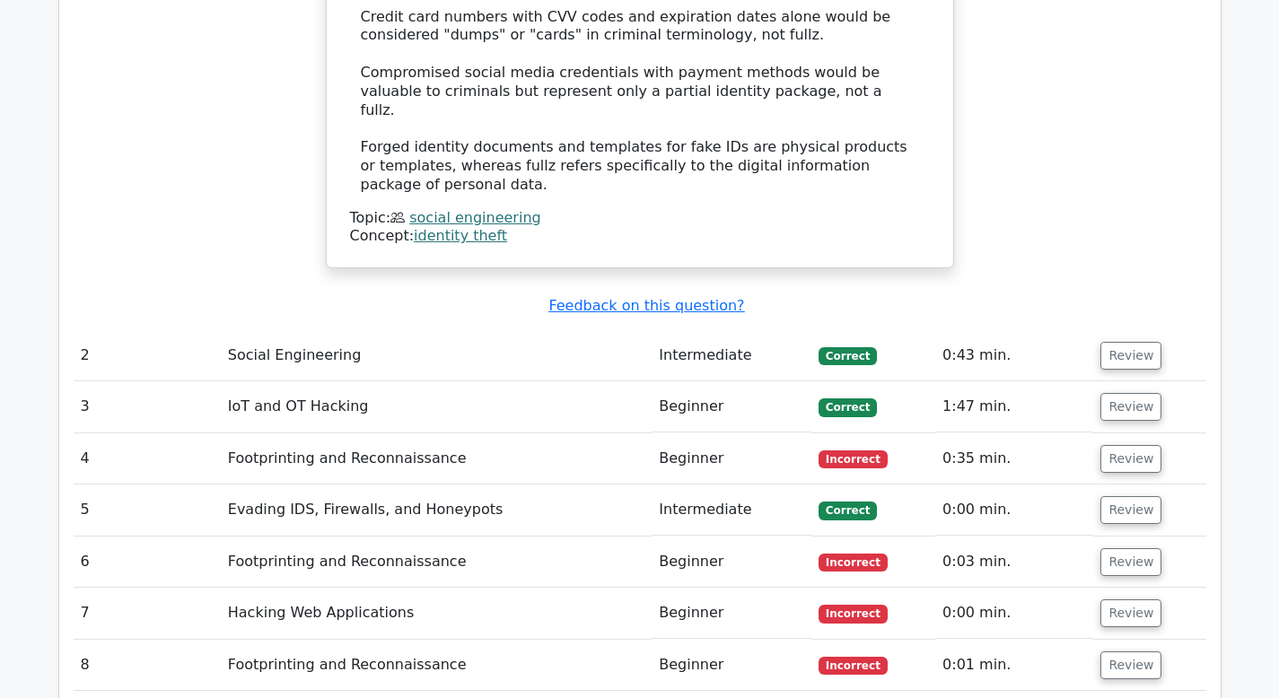
scroll to position [2276, 0]
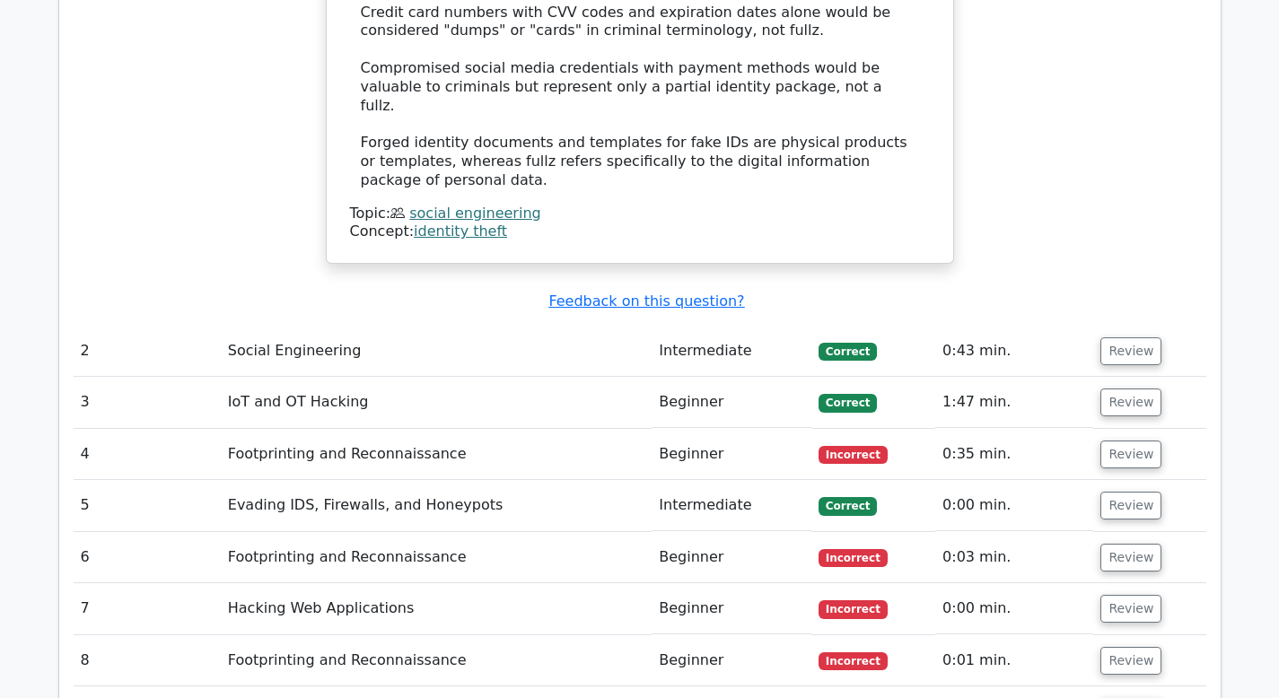
click at [376, 429] on td "Footprinting and Reconnaissance" at bounding box center [437, 454] width 432 height 51
click at [1136, 429] on td "Review" at bounding box center [1149, 454] width 112 height 51
click at [1134, 441] on button "Review" at bounding box center [1131, 455] width 61 height 28
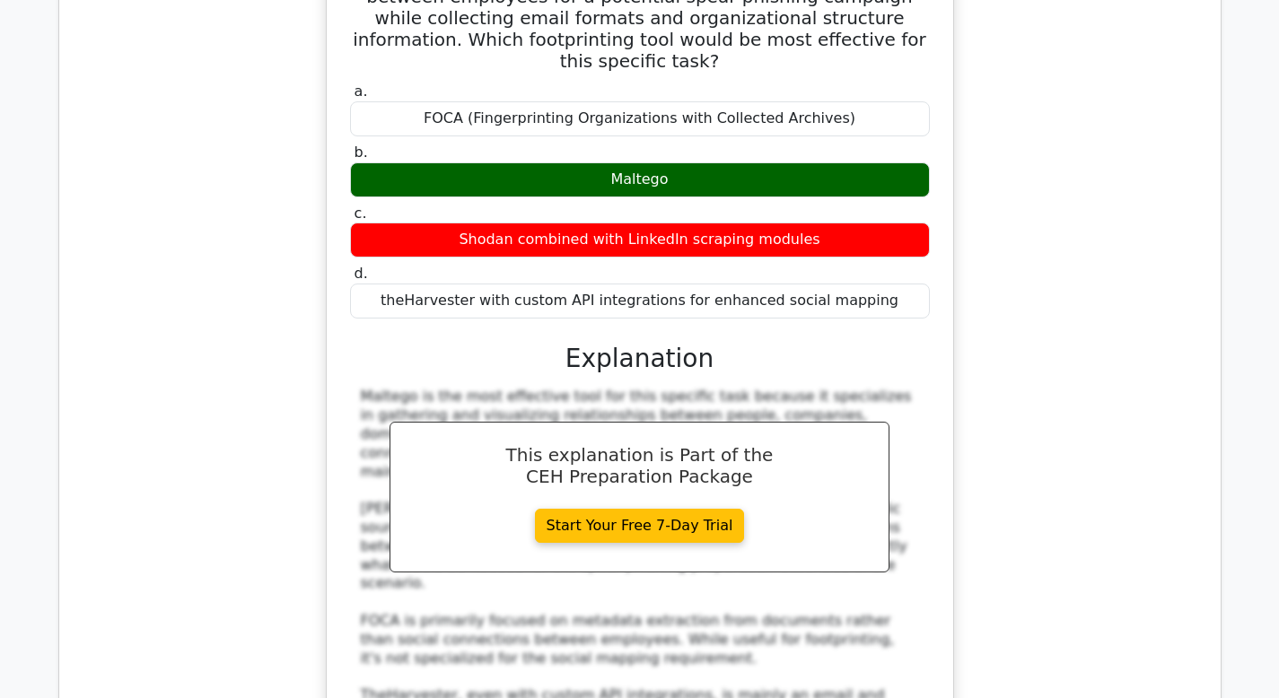
scroll to position [2904, 0]
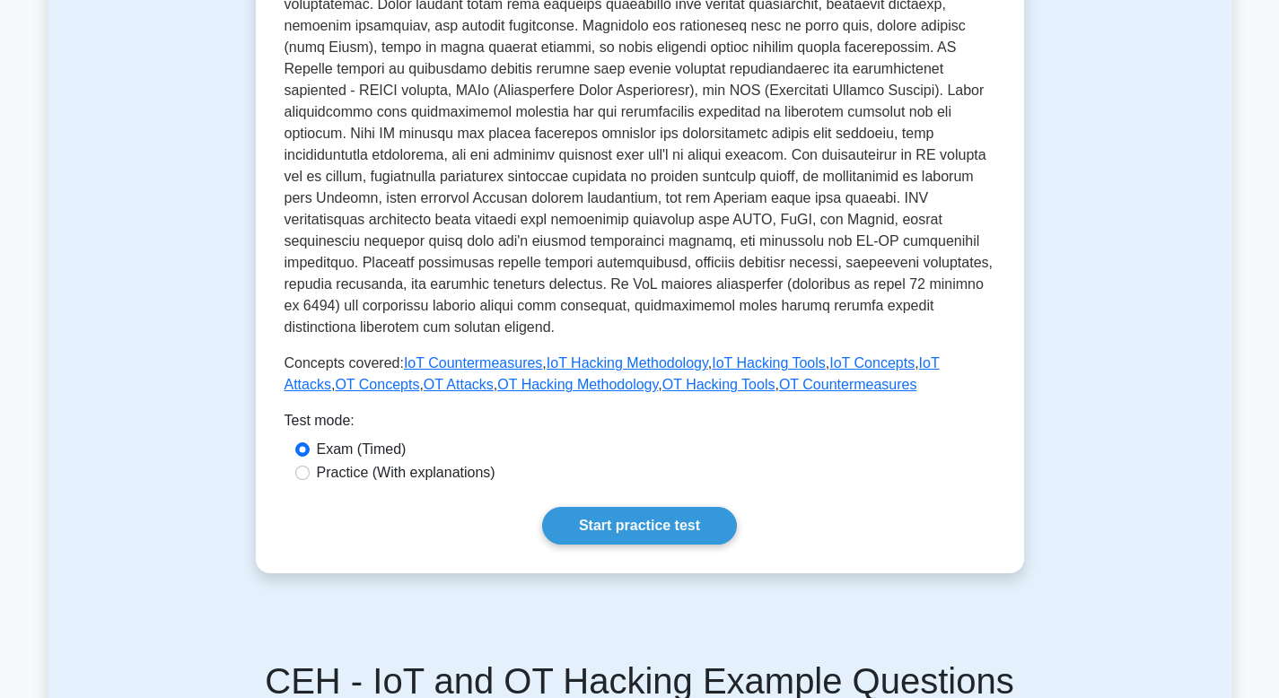
scroll to position [501, 0]
